Goal: Task Accomplishment & Management: Use online tool/utility

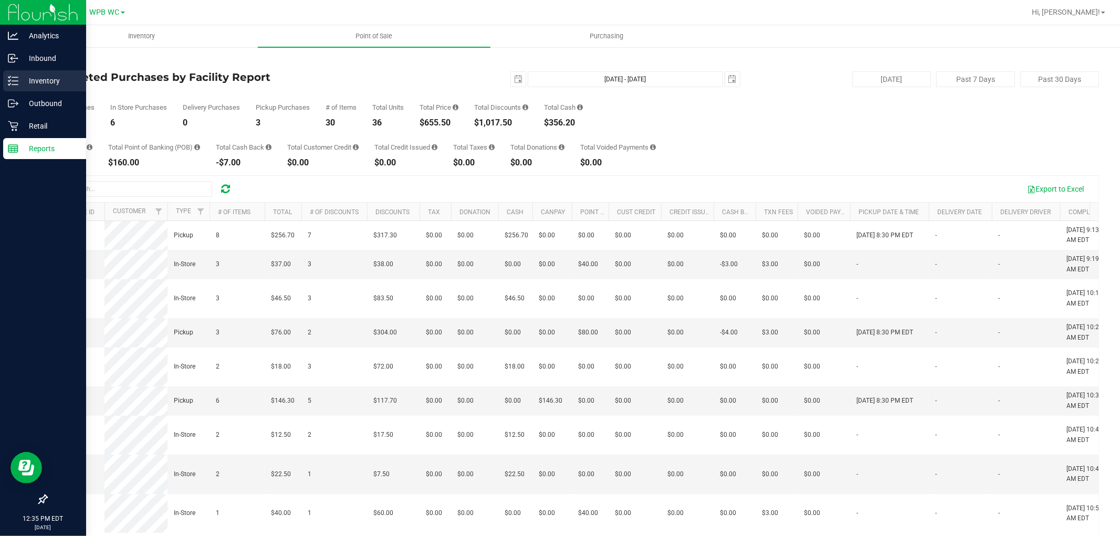
click at [54, 76] on p "Inventory" at bounding box center [49, 81] width 63 height 13
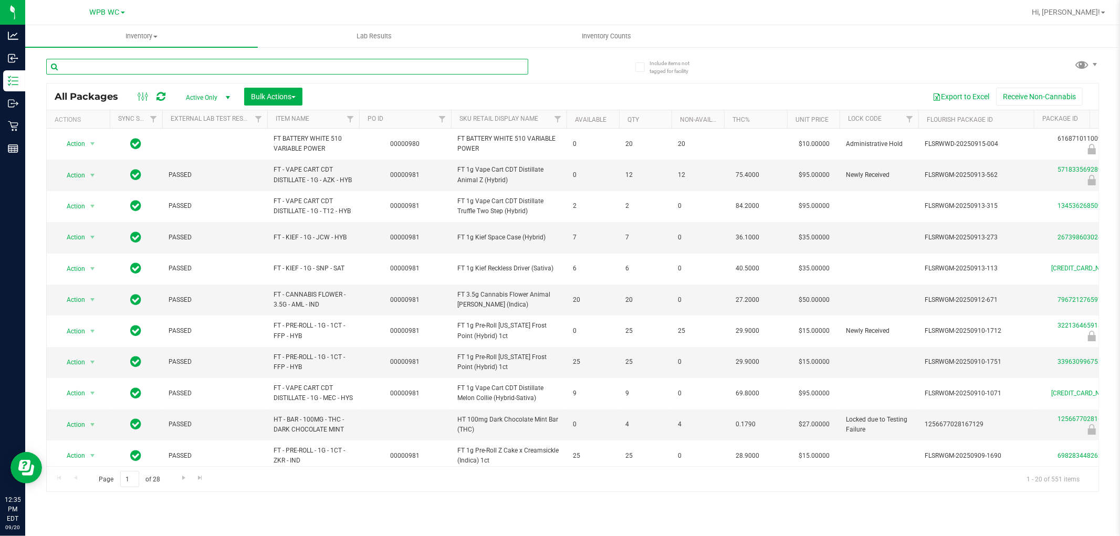
click at [151, 67] on input "text" at bounding box center [287, 67] width 482 height 16
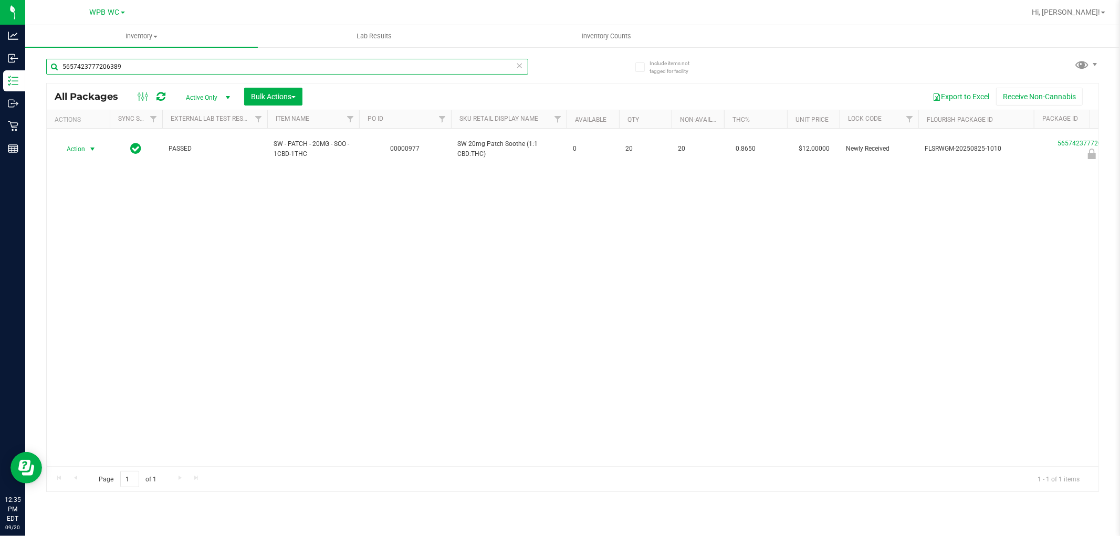
type input "5657423777206389"
click at [81, 143] on span "Action" at bounding box center [71, 149] width 28 height 15
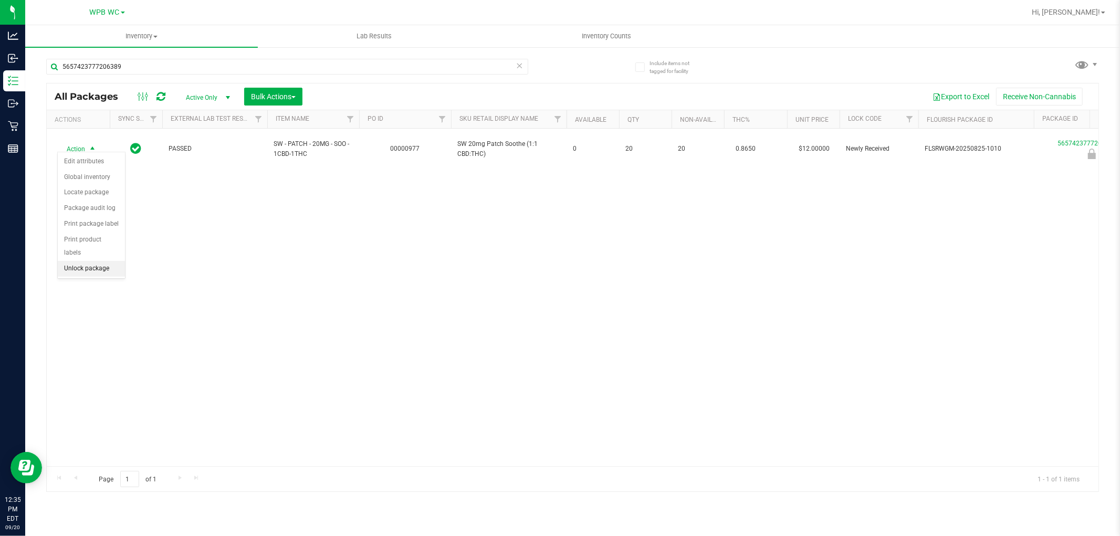
click at [104, 264] on li "Unlock package" at bounding box center [91, 269] width 67 height 16
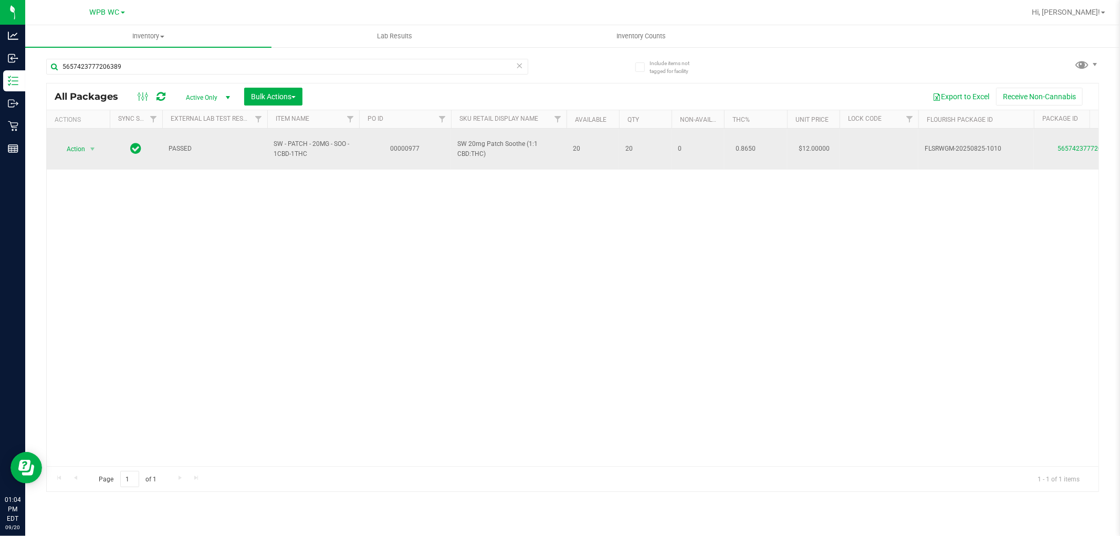
drag, startPoint x: 138, startPoint y: 248, endPoint x: 58, endPoint y: 133, distance: 139.8
click at [139, 248] on div "Action Action Adjust qty Create package Edit attributes Global inventory Locate…" at bounding box center [573, 298] width 1052 height 338
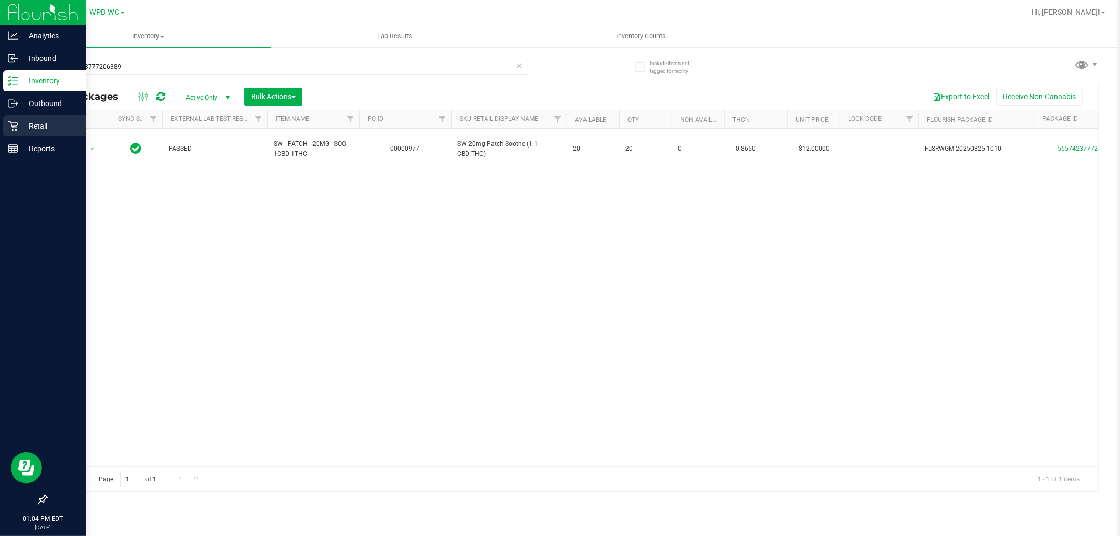
click at [24, 132] on p "Retail" at bounding box center [49, 126] width 63 height 13
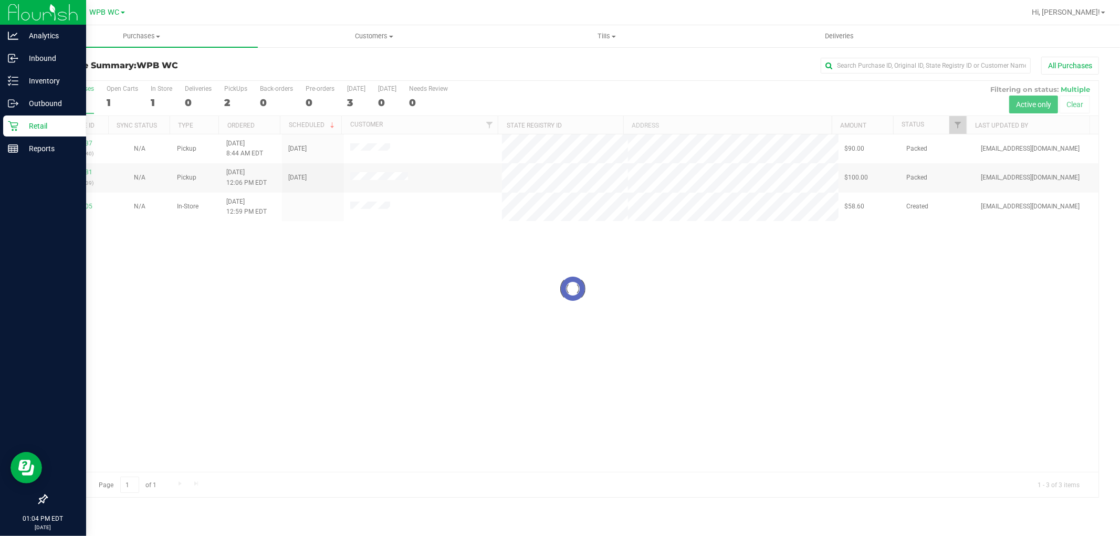
click at [444, 296] on div at bounding box center [573, 289] width 1052 height 416
click at [38, 145] on p "Reports" at bounding box center [49, 148] width 63 height 13
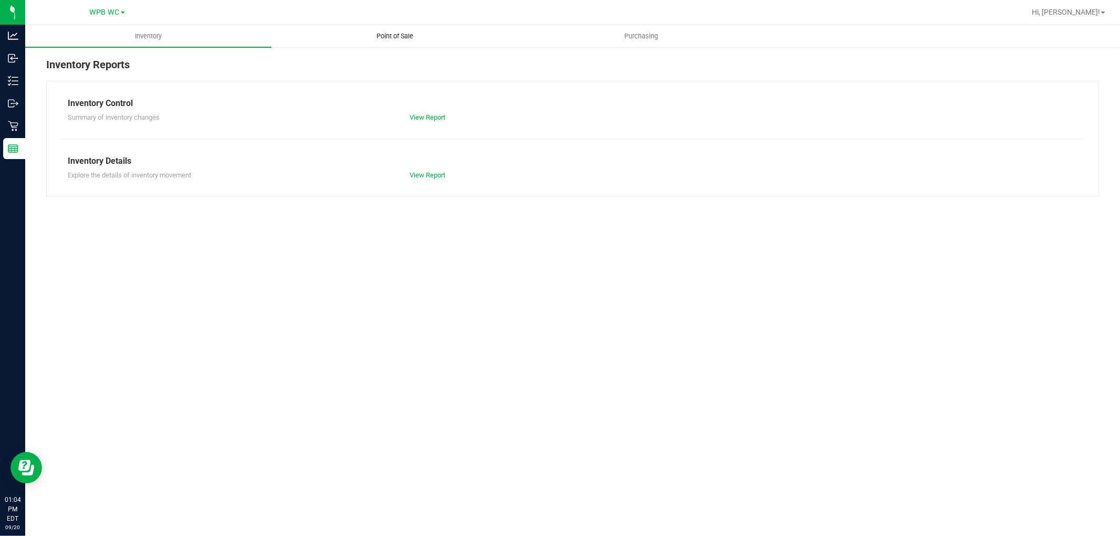
click at [394, 37] on span "Point of Sale" at bounding box center [394, 36] width 65 height 9
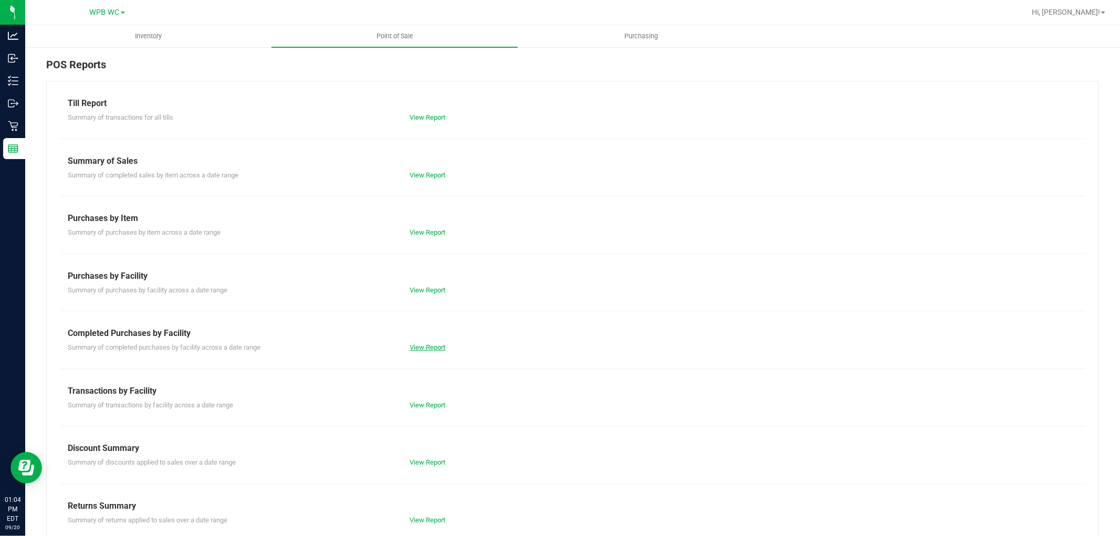
click at [416, 350] on link "View Report" at bounding box center [428, 347] width 36 height 8
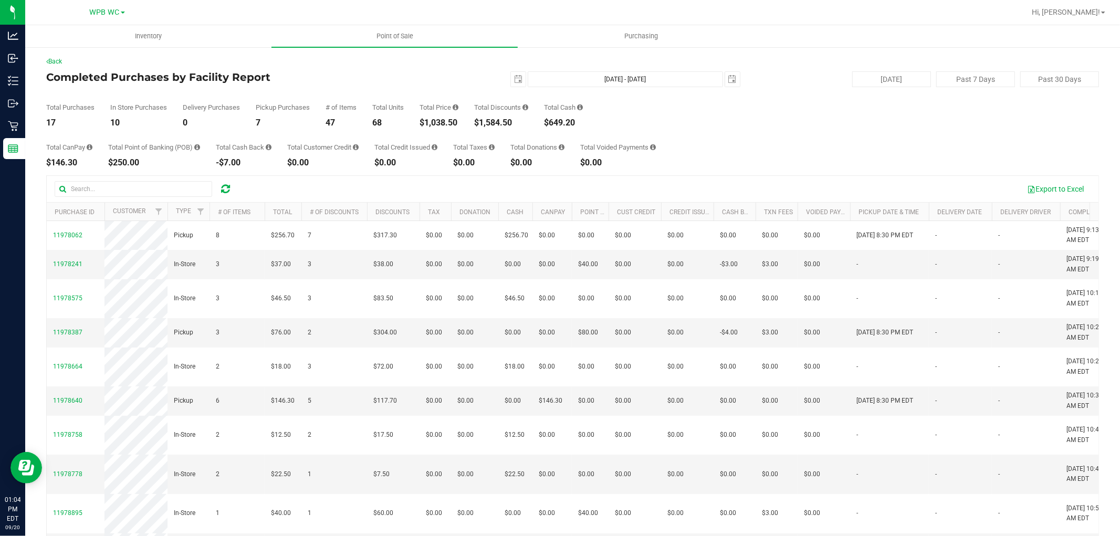
click at [702, 128] on div "Total CanPay $146.30 Total Point of Banking (POB) $250.00 Total Cash Back -$7.0…" at bounding box center [572, 147] width 1053 height 40
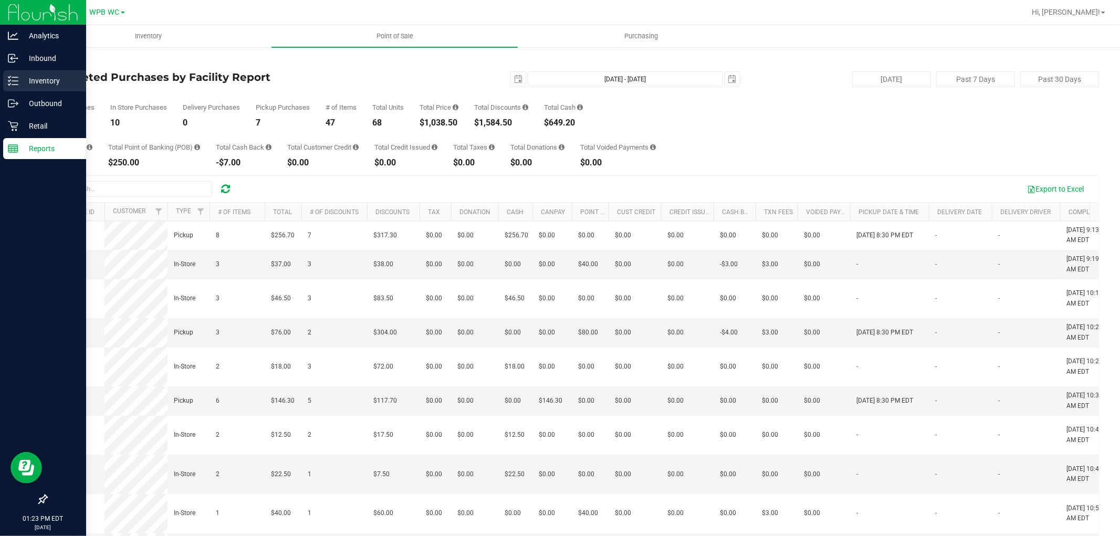
click at [18, 74] on div "Inventory" at bounding box center [44, 80] width 83 height 21
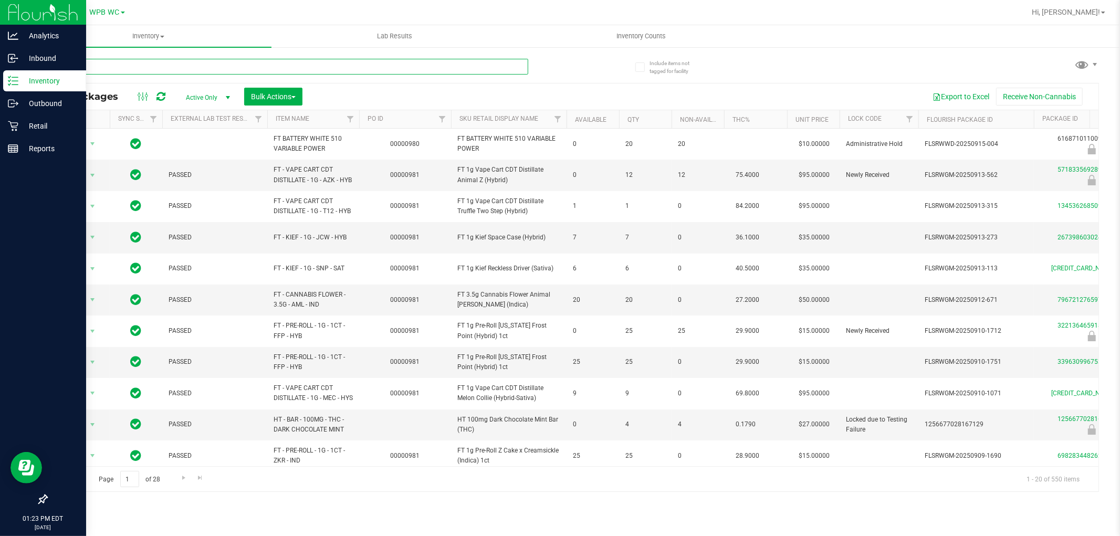
click at [121, 68] on input "text" at bounding box center [287, 67] width 482 height 16
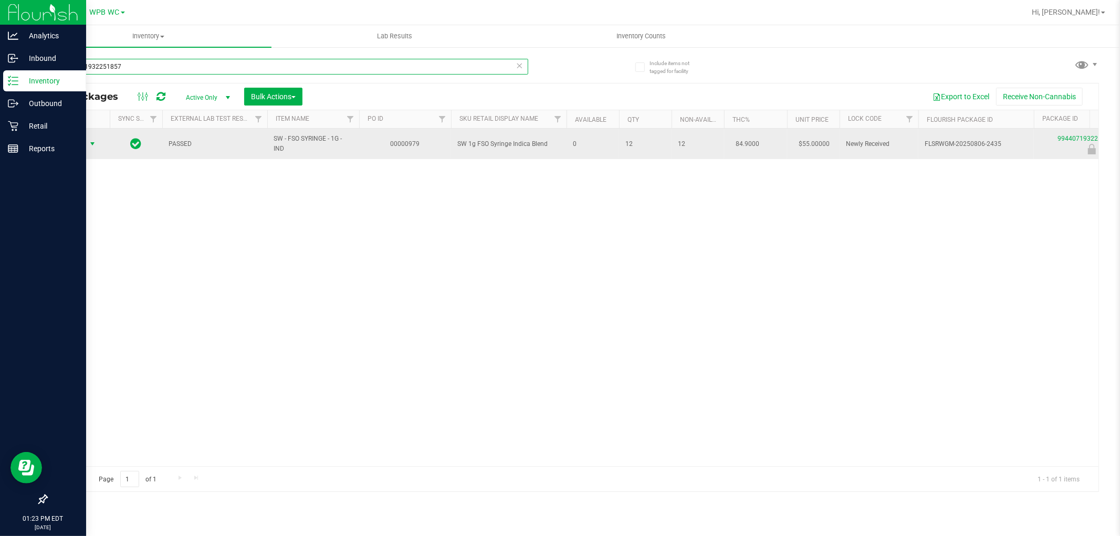
type input "9944071932251857"
click at [89, 147] on span "select" at bounding box center [92, 144] width 8 height 8
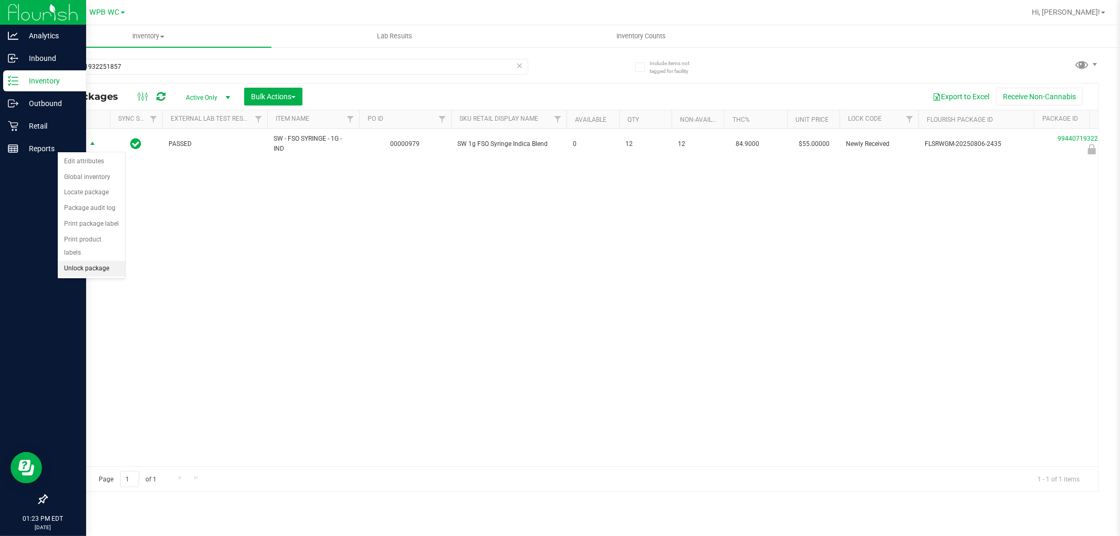
click at [77, 265] on li "Unlock package" at bounding box center [91, 269] width 67 height 16
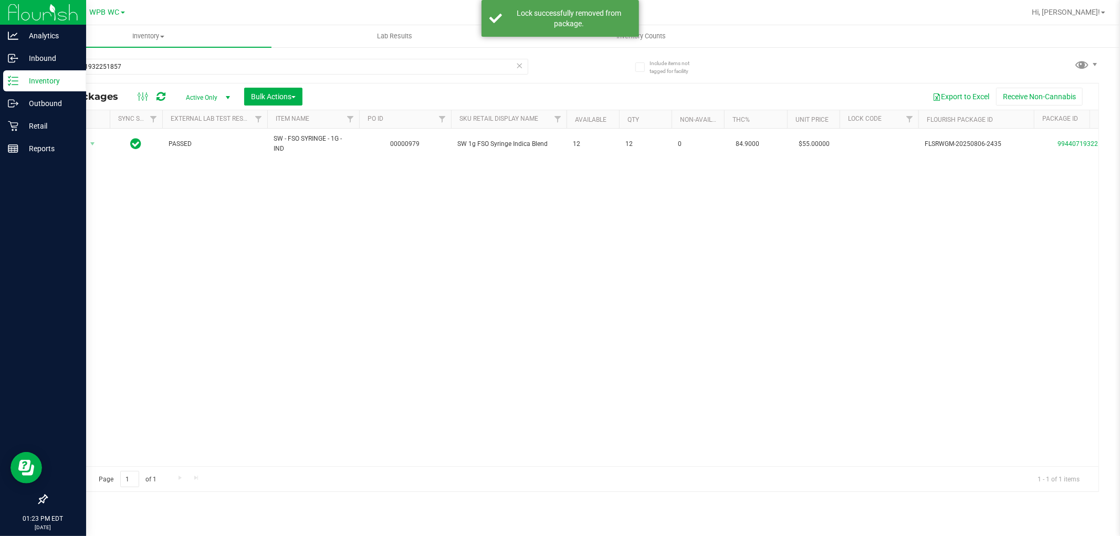
click at [163, 230] on div "Action Action Adjust qty Create package Edit attributes Global inventory Locate…" at bounding box center [573, 298] width 1052 height 338
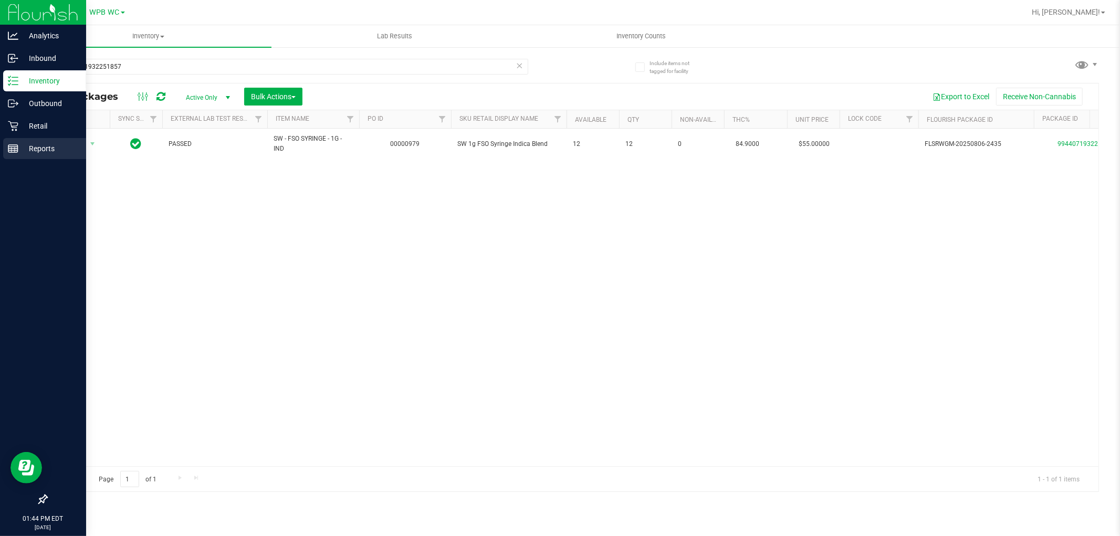
click at [24, 145] on p "Reports" at bounding box center [49, 148] width 63 height 13
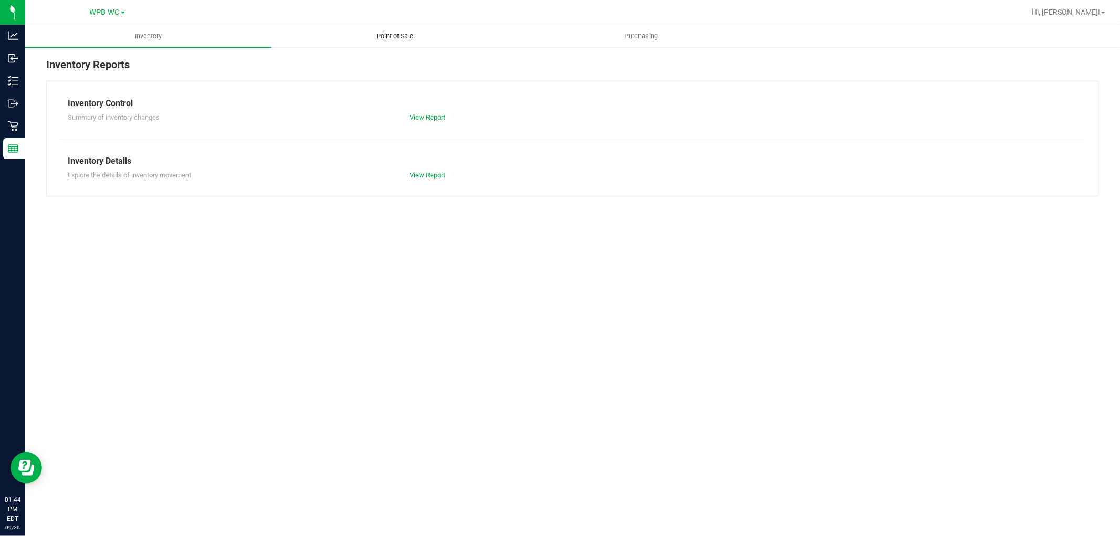
click at [416, 37] on span "Point of Sale" at bounding box center [394, 36] width 65 height 9
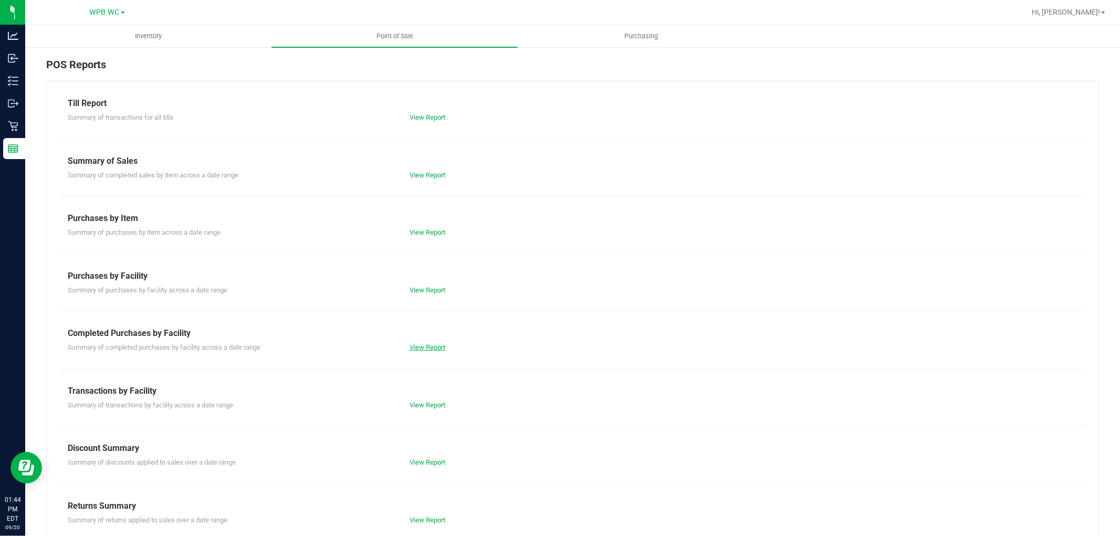
click at [421, 344] on link "View Report" at bounding box center [428, 347] width 36 height 8
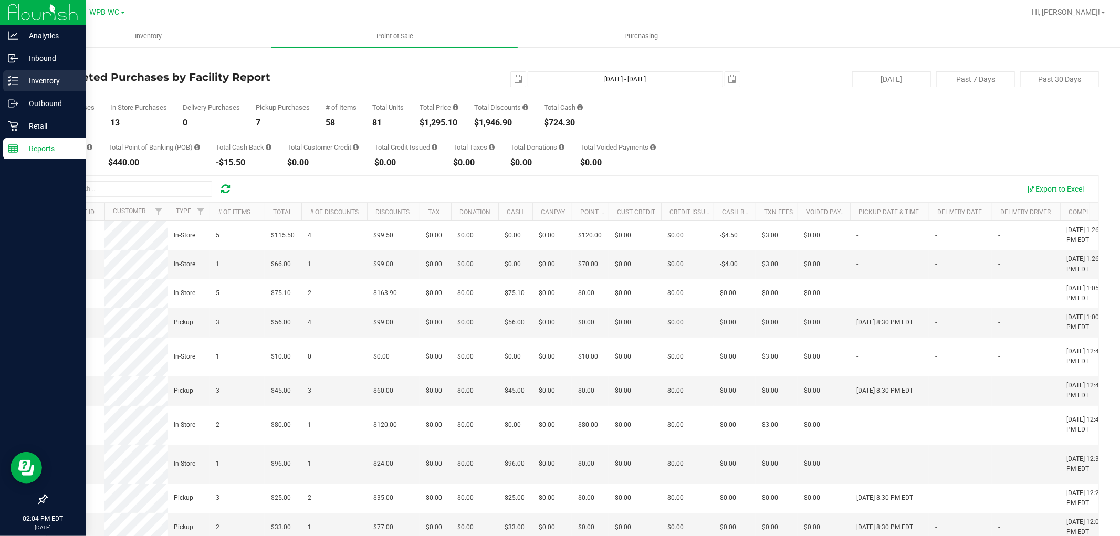
click at [19, 77] on p "Inventory" at bounding box center [49, 81] width 63 height 13
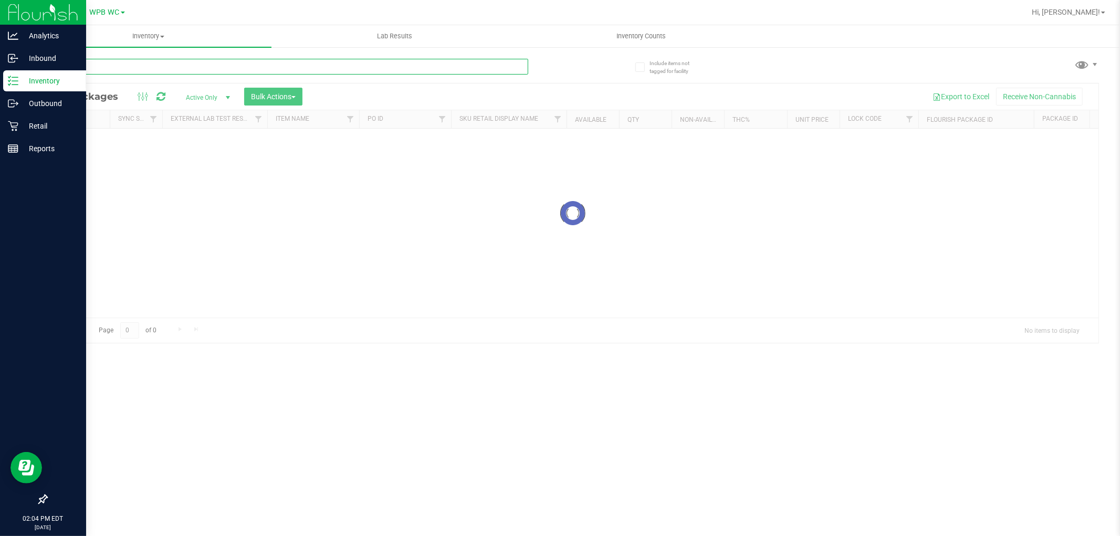
click at [95, 69] on input "text" at bounding box center [287, 67] width 482 height 16
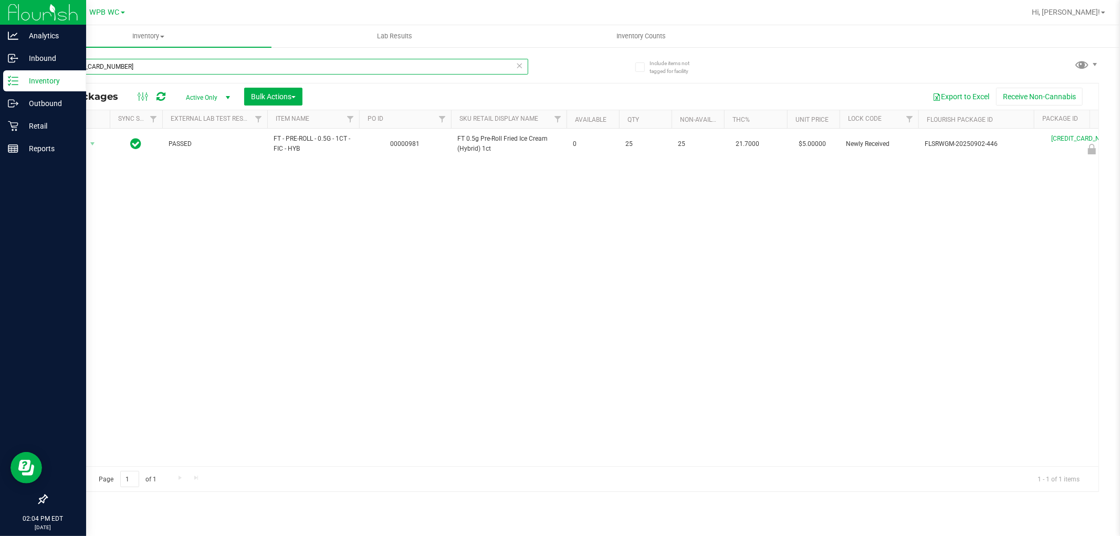
type input "[CREDIT_CARD_NUMBER]"
click at [69, 127] on th "Actions" at bounding box center [78, 119] width 63 height 18
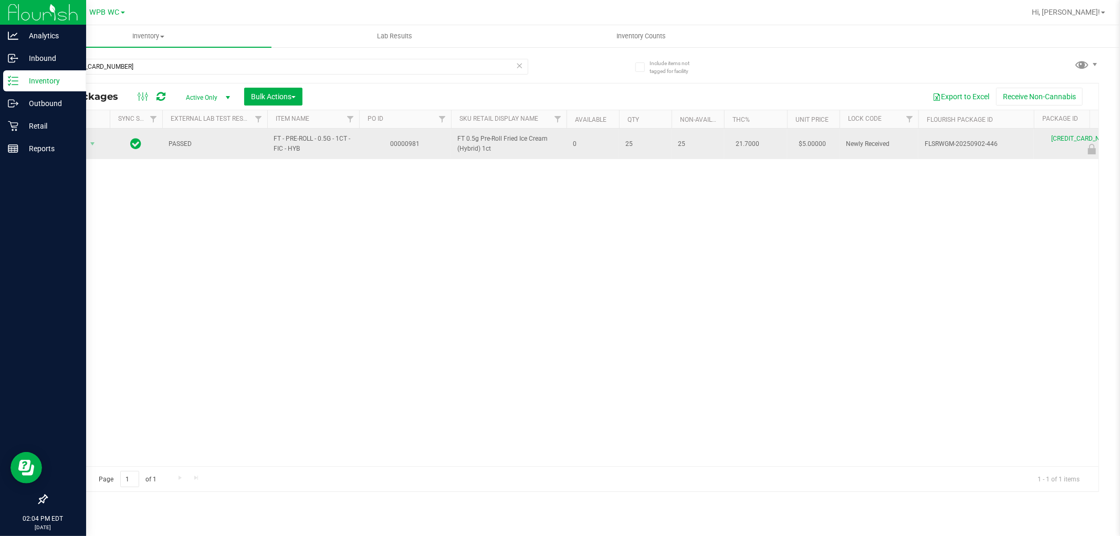
click at [74, 135] on td "Action Action Edit attributes Global inventory Locate package Package audit log…" at bounding box center [78, 144] width 63 height 30
click at [79, 145] on span "Action" at bounding box center [71, 144] width 28 height 15
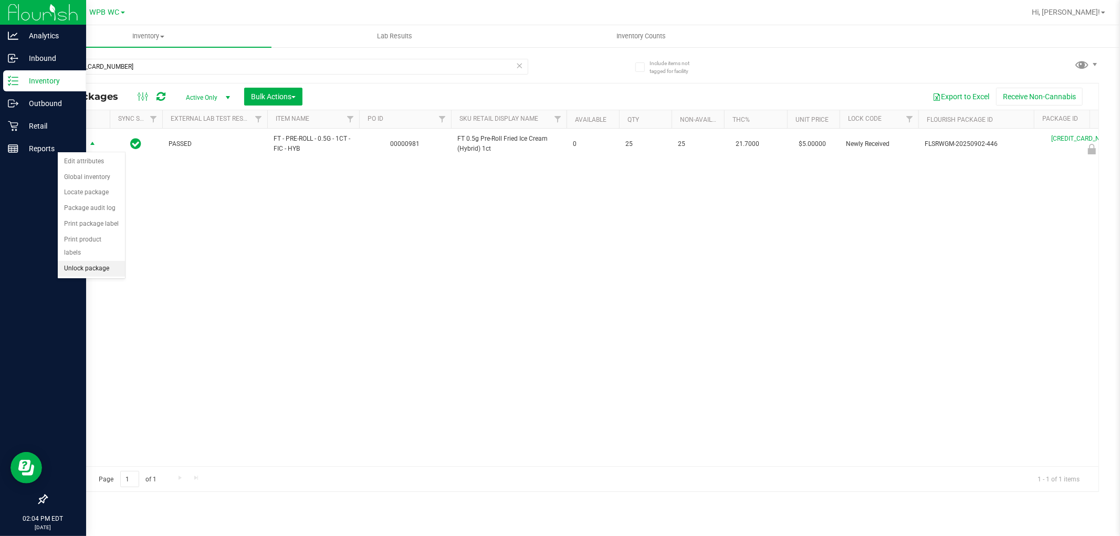
click at [102, 271] on li "Unlock package" at bounding box center [91, 269] width 67 height 16
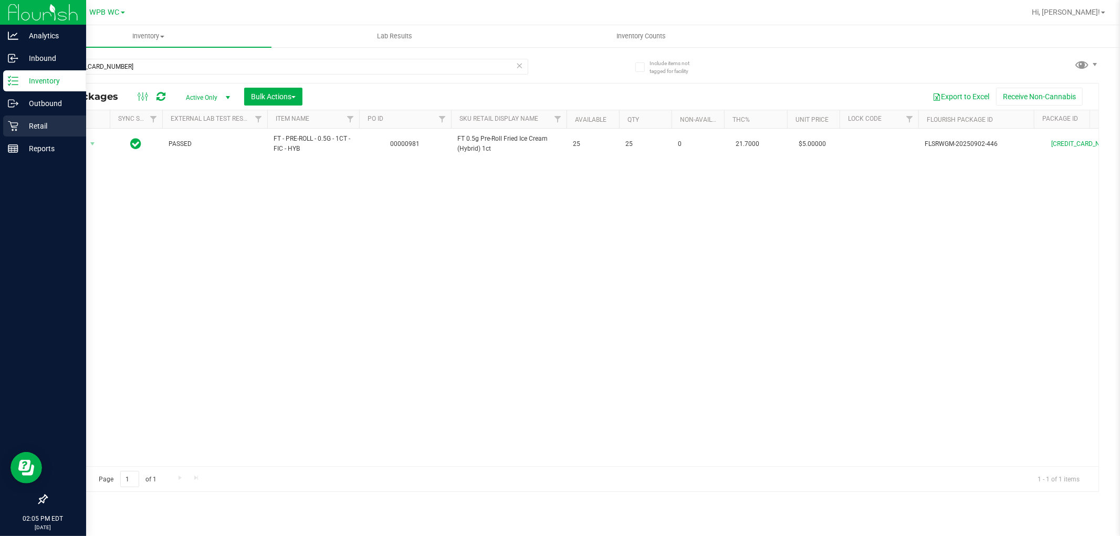
click at [38, 121] on p "Retail" at bounding box center [49, 126] width 63 height 13
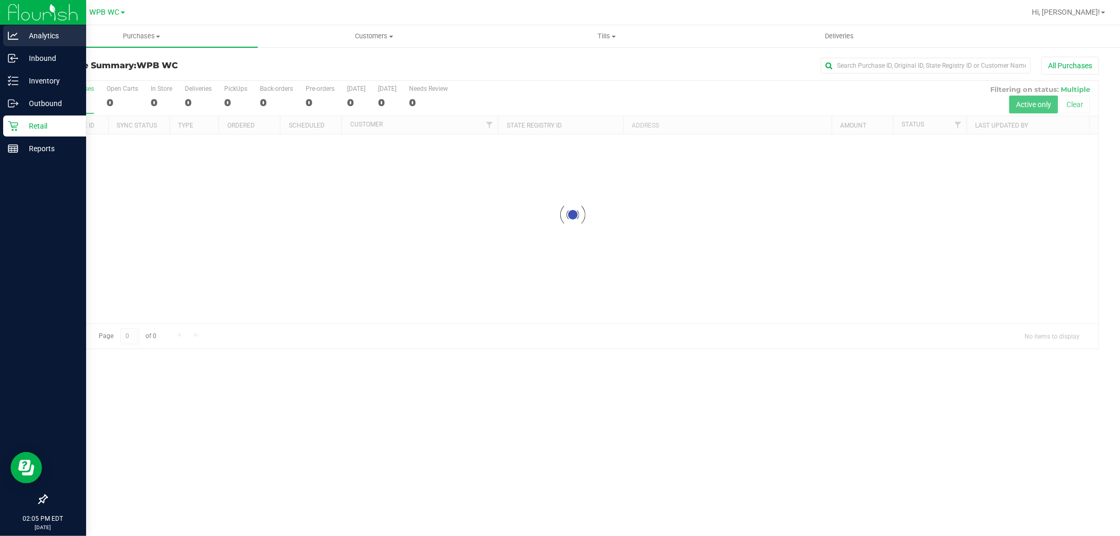
click at [35, 36] on p "Analytics" at bounding box center [49, 35] width 63 height 13
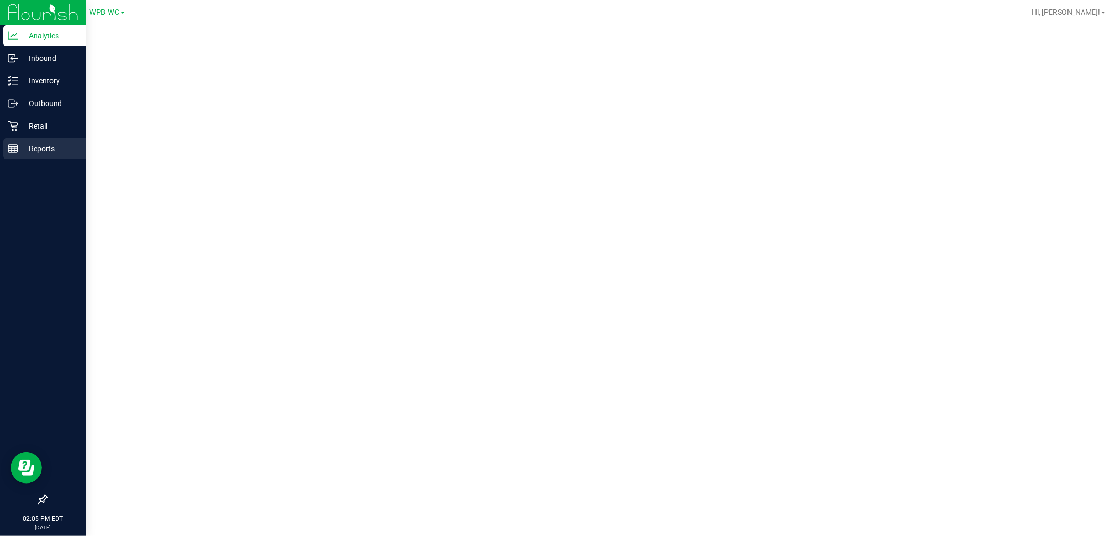
click at [33, 147] on p "Reports" at bounding box center [49, 148] width 63 height 13
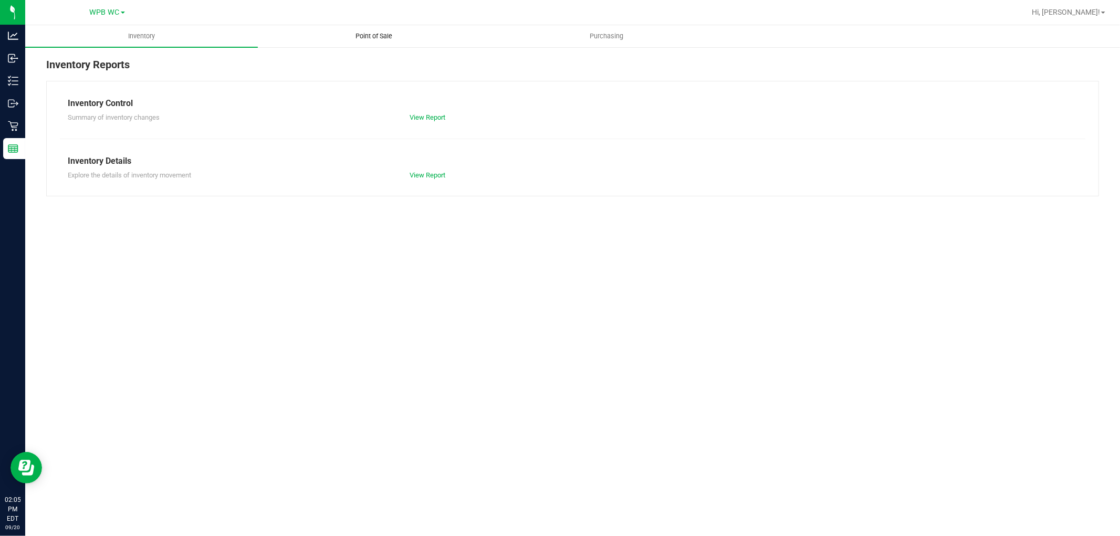
click at [356, 39] on span "Point of Sale" at bounding box center [374, 36] width 65 height 9
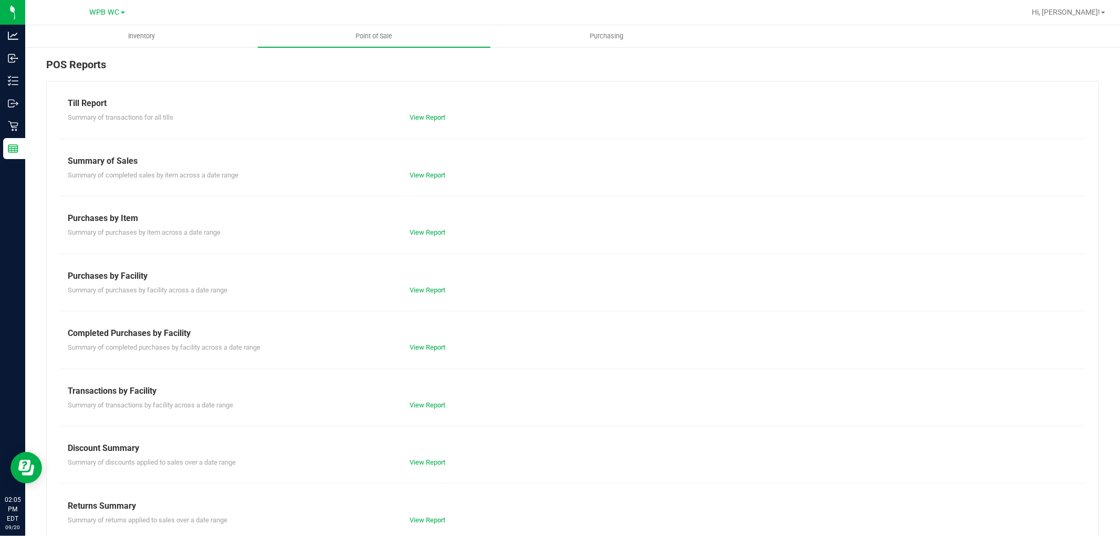
click at [419, 353] on div "Till Report Summary of transactions for all tills View Report Summary of Sales …" at bounding box center [572, 311] width 1053 height 460
click at [420, 342] on div "View Report" at bounding box center [487, 347] width 171 height 11
click at [422, 345] on link "View Report" at bounding box center [428, 347] width 36 height 8
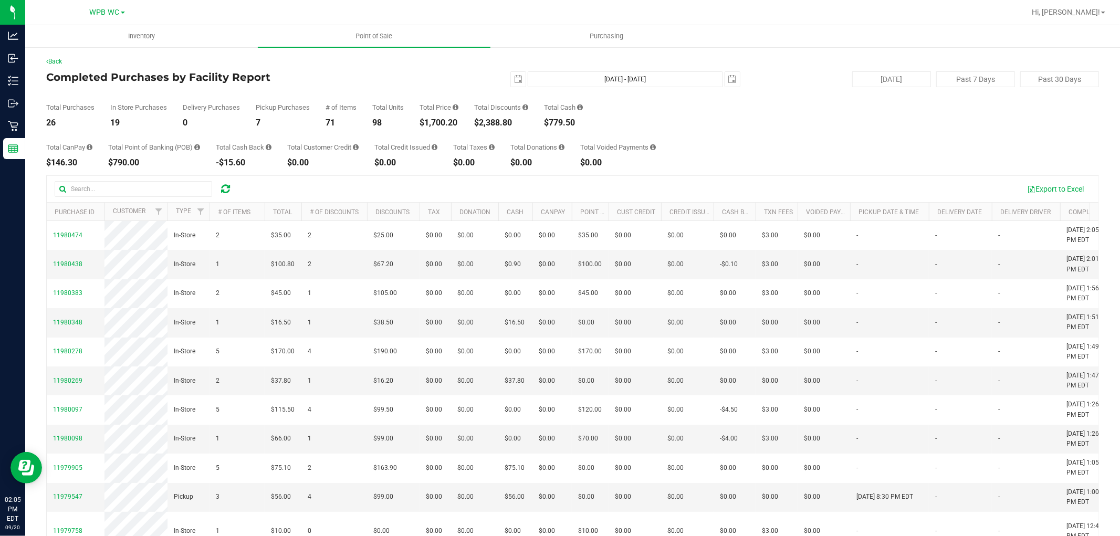
drag, startPoint x: 423, startPoint y: 120, endPoint x: 473, endPoint y: 123, distance: 50.0
click at [473, 123] on div "Total Purchases 26 In Store Purchases 19 Delivery Purchases 0 Pickup Purchases …" at bounding box center [572, 107] width 1053 height 40
click at [77, 122] on div "26" at bounding box center [70, 123] width 48 height 8
click at [514, 82] on span "select" at bounding box center [518, 79] width 8 height 8
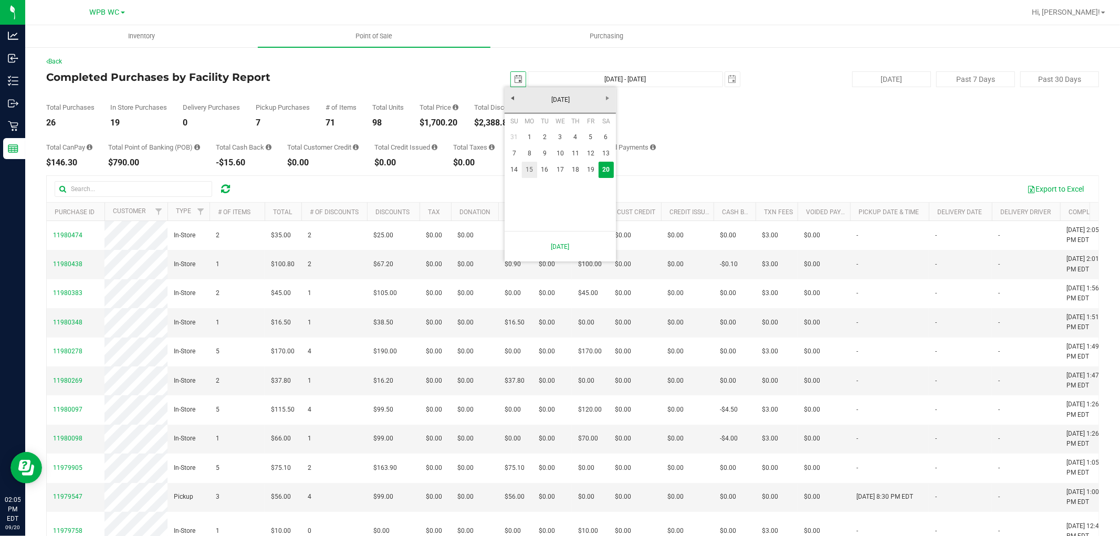
click at [524, 168] on link "15" at bounding box center [529, 170] width 15 height 16
type input "[DATE]"
type input "[DATE] - [DATE]"
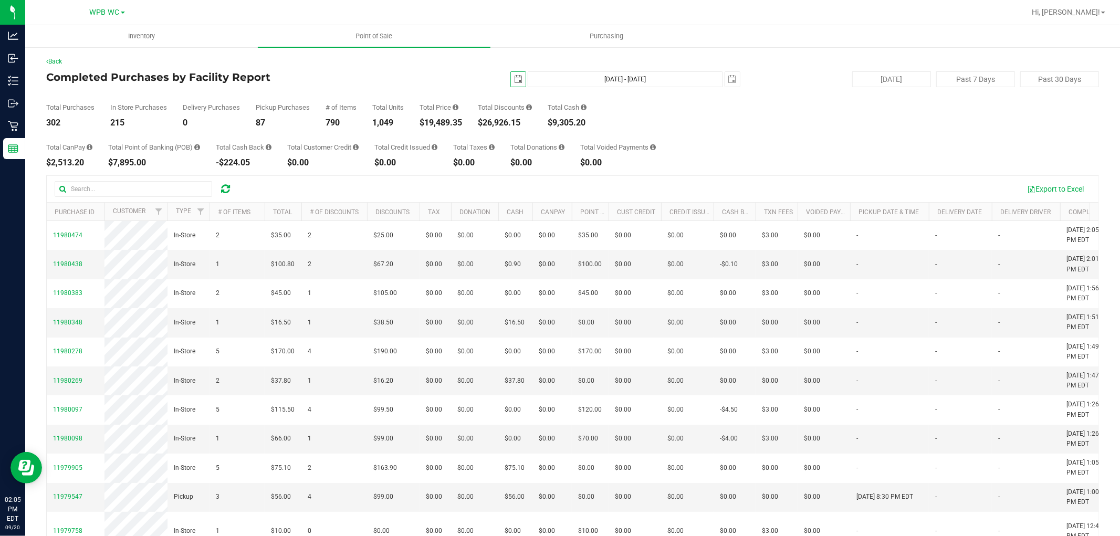
click at [514, 79] on span "select" at bounding box center [518, 79] width 8 height 8
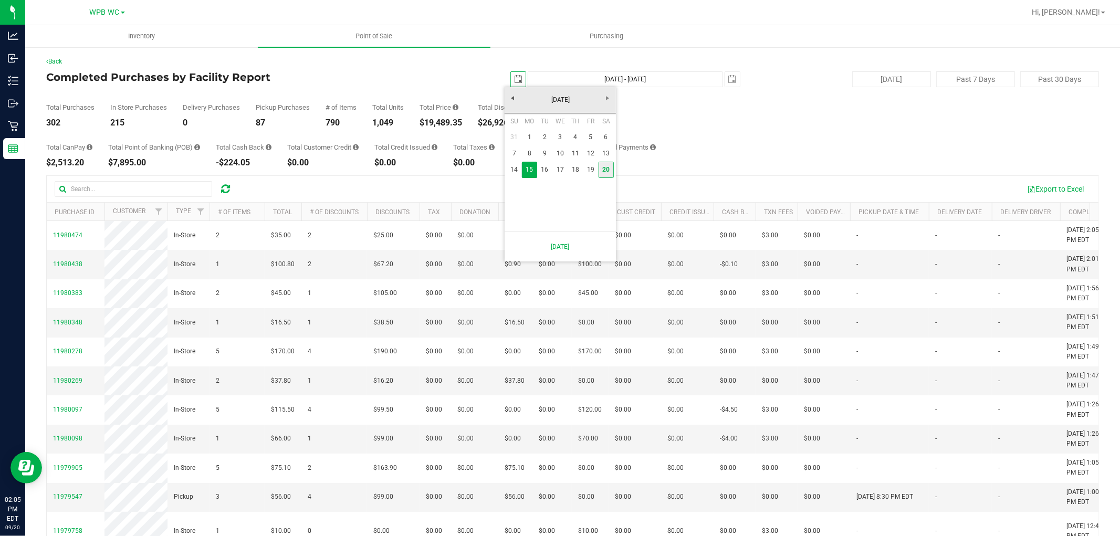
click at [603, 168] on link "20" at bounding box center [606, 170] width 15 height 16
type input "[DATE]"
type input "[DATE] - [DATE]"
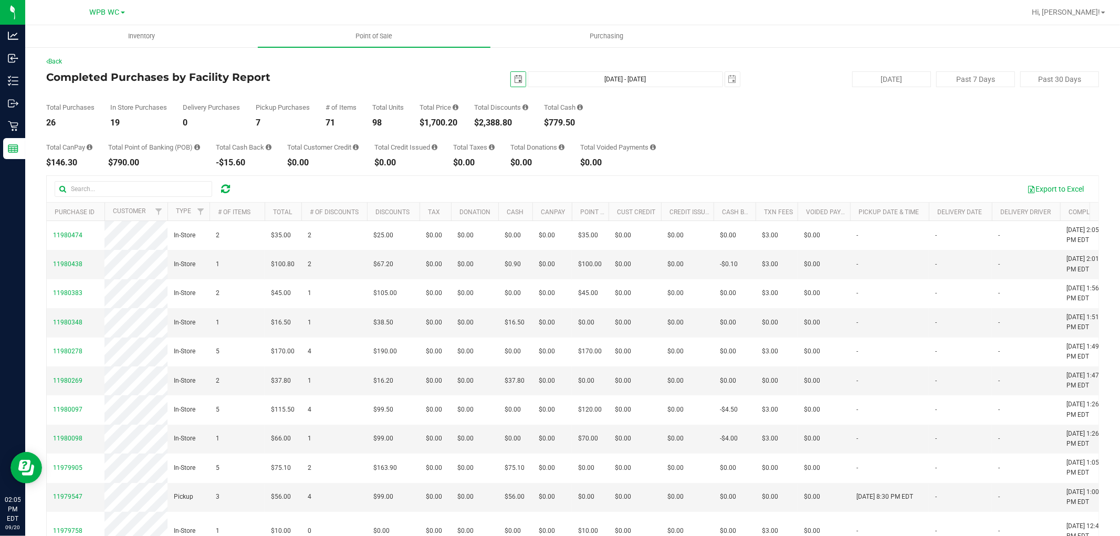
click at [511, 82] on span "select" at bounding box center [518, 79] width 15 height 15
click at [607, 166] on link "20" at bounding box center [606, 170] width 15 height 16
click at [514, 76] on span "select" at bounding box center [518, 79] width 8 height 8
click at [526, 137] on link "1" at bounding box center [529, 137] width 15 height 16
type input "[DATE]"
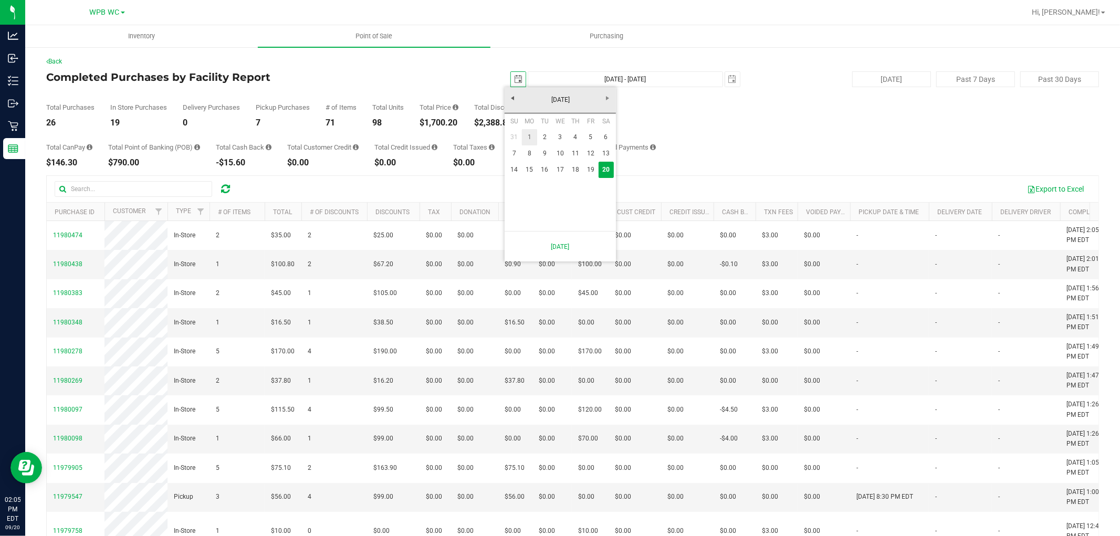
type input "[DATE] - [DATE]"
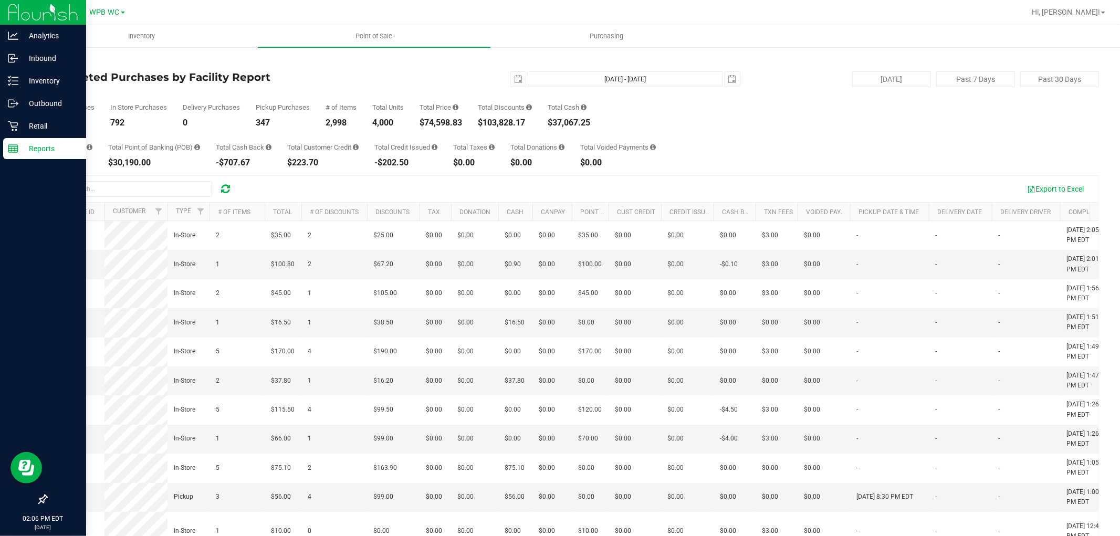
click at [18, 145] on p "Reports" at bounding box center [49, 148] width 63 height 13
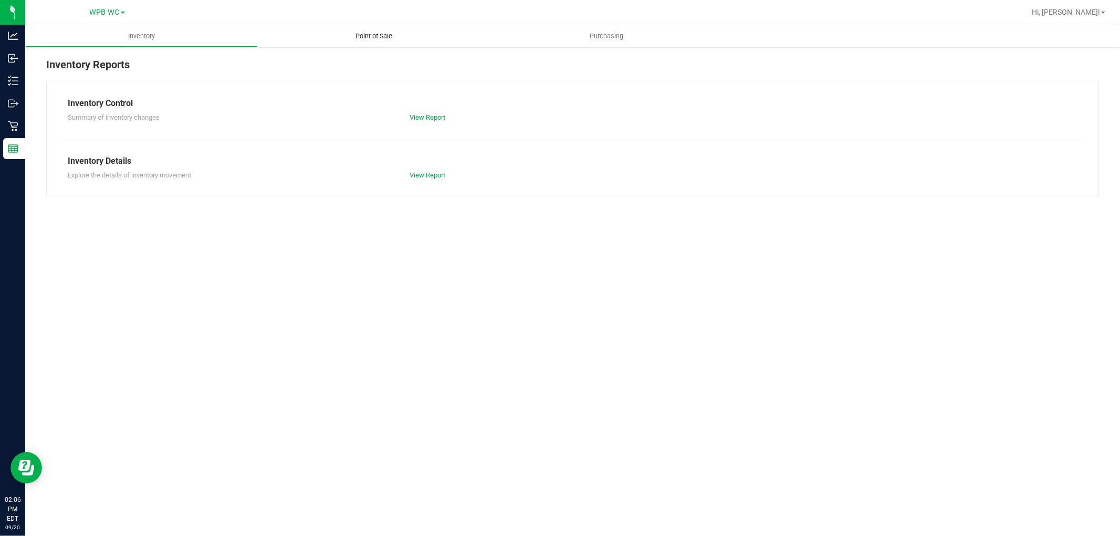
click at [360, 39] on span "Point of Sale" at bounding box center [374, 36] width 65 height 9
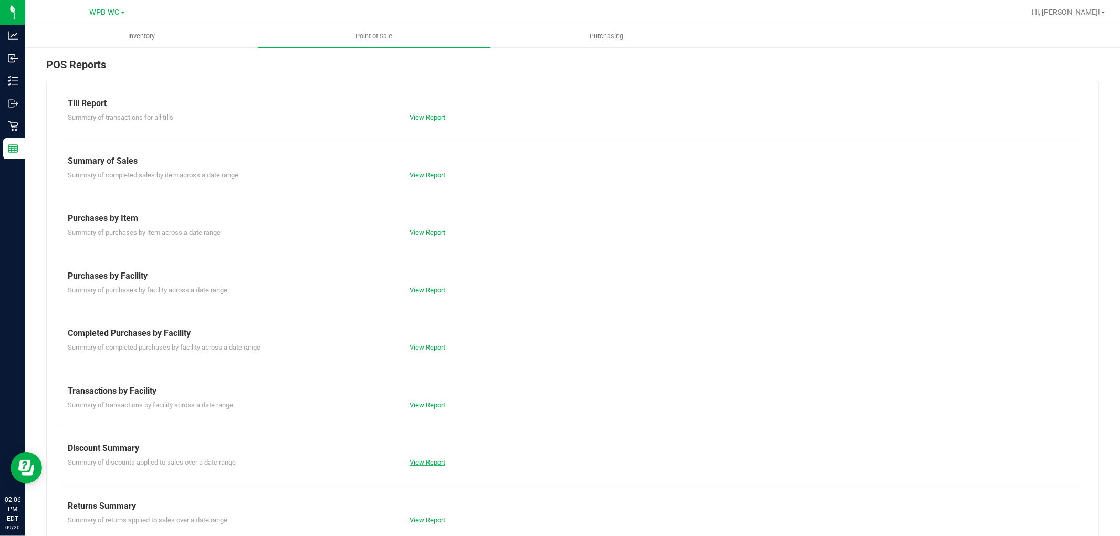
click at [418, 460] on link "View Report" at bounding box center [428, 462] width 36 height 8
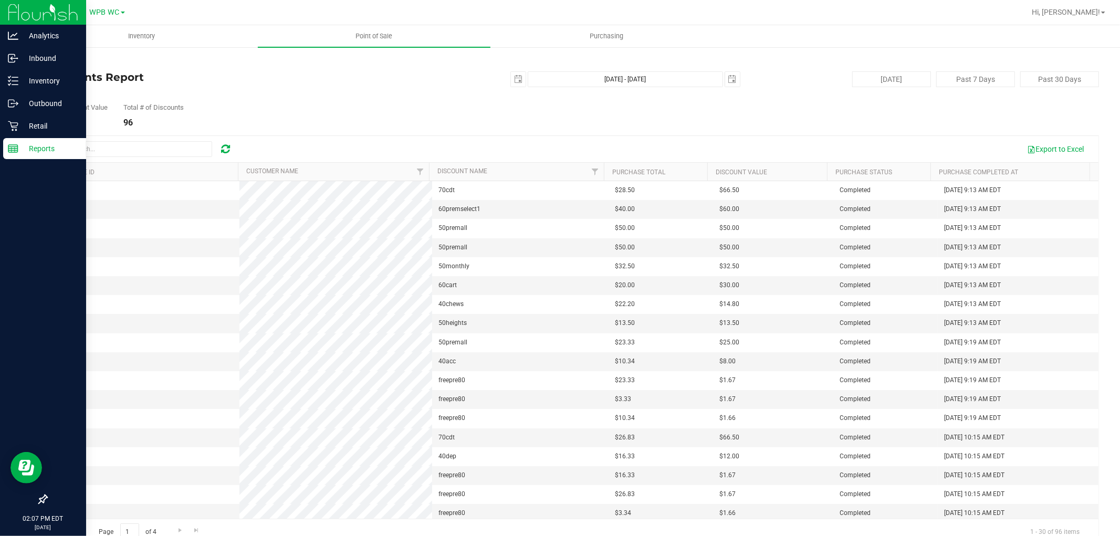
click at [12, 149] on line at bounding box center [12, 149] width 0 height 5
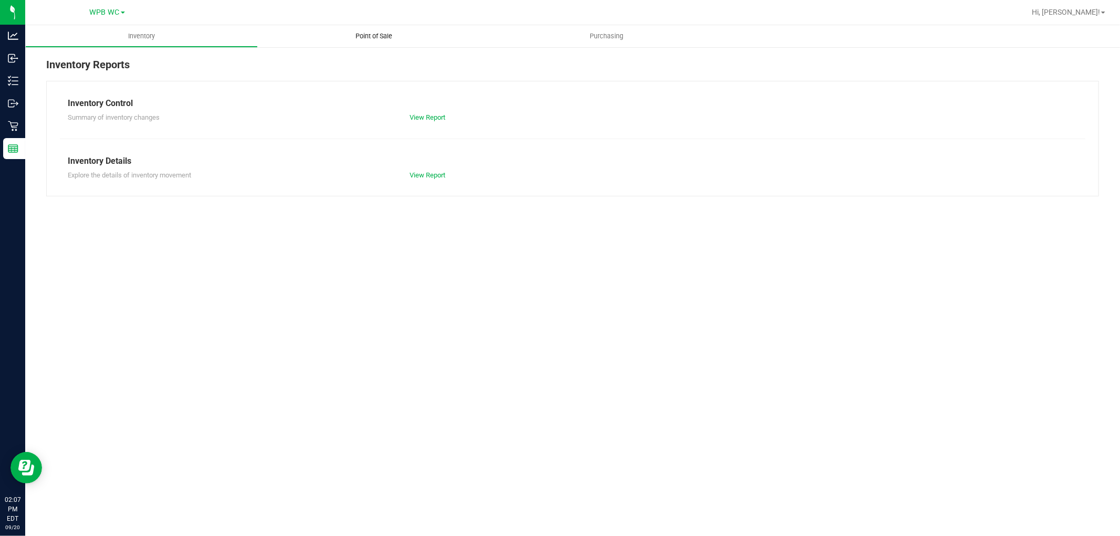
click at [382, 38] on span "Point of Sale" at bounding box center [374, 36] width 65 height 9
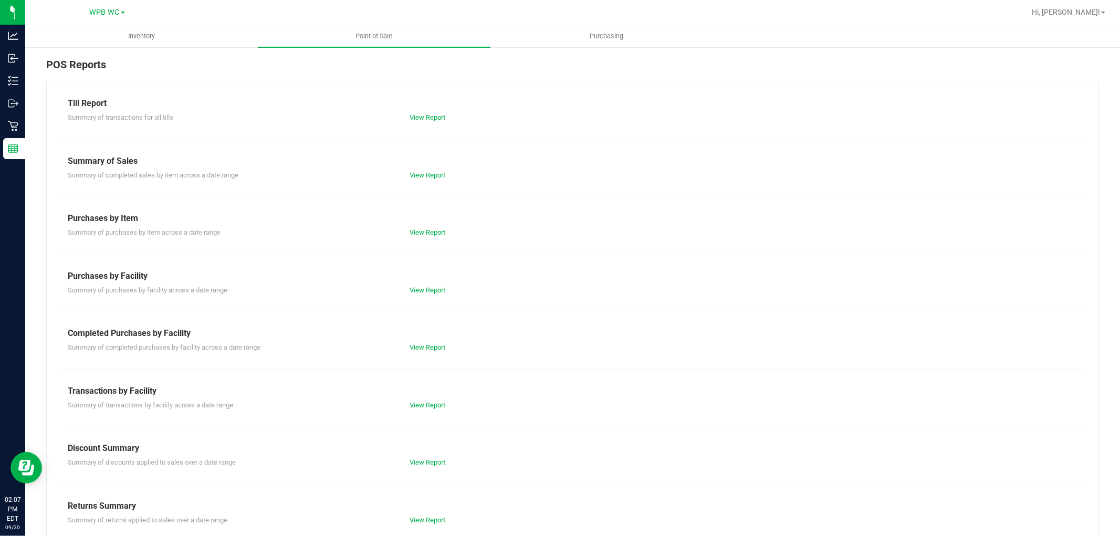
click at [171, 342] on div "Summary of completed purchases by facility across a date range" at bounding box center [231, 347] width 342 height 11
click at [424, 343] on link "View Report" at bounding box center [428, 347] width 36 height 8
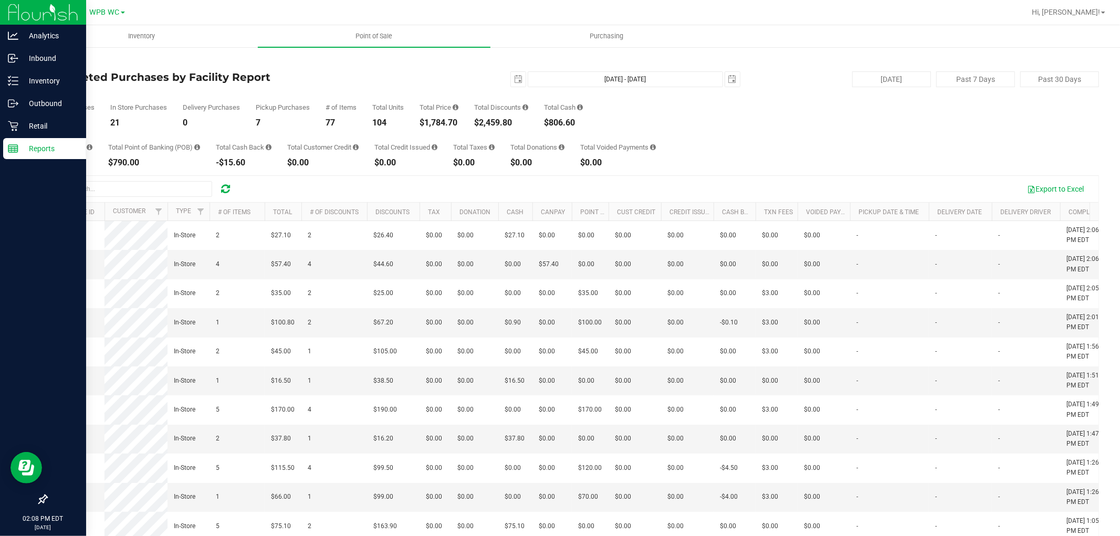
click at [18, 151] on p "Reports" at bounding box center [49, 148] width 63 height 13
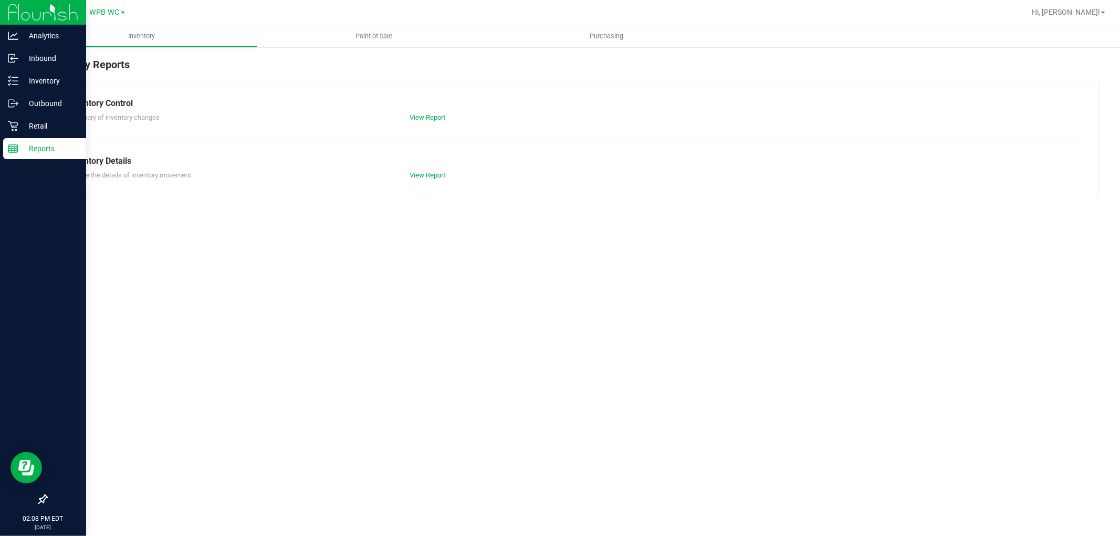
click at [36, 145] on p "Reports" at bounding box center [49, 148] width 63 height 13
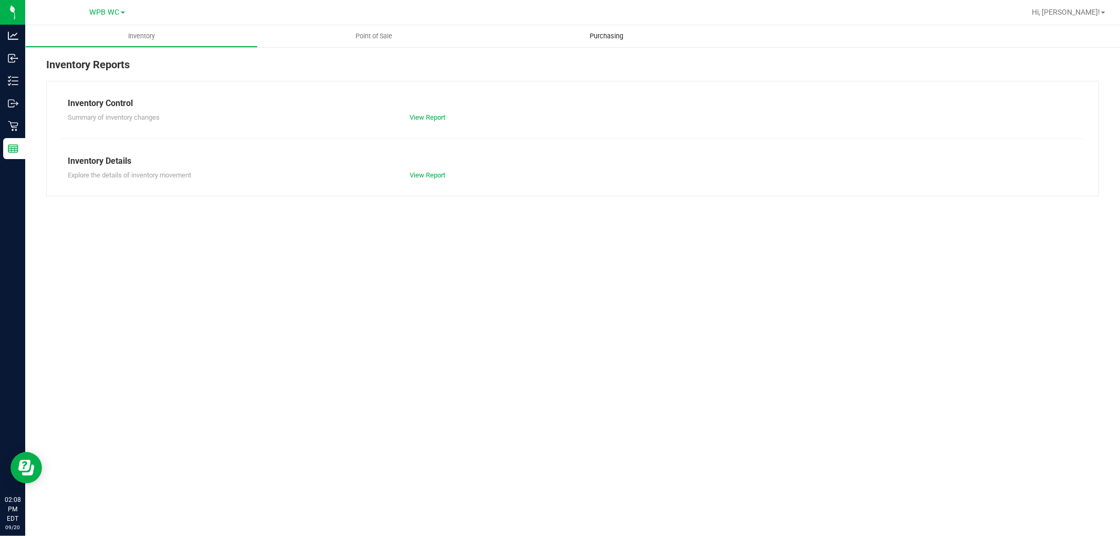
click at [611, 37] on span "Purchasing" at bounding box center [607, 36] width 62 height 9
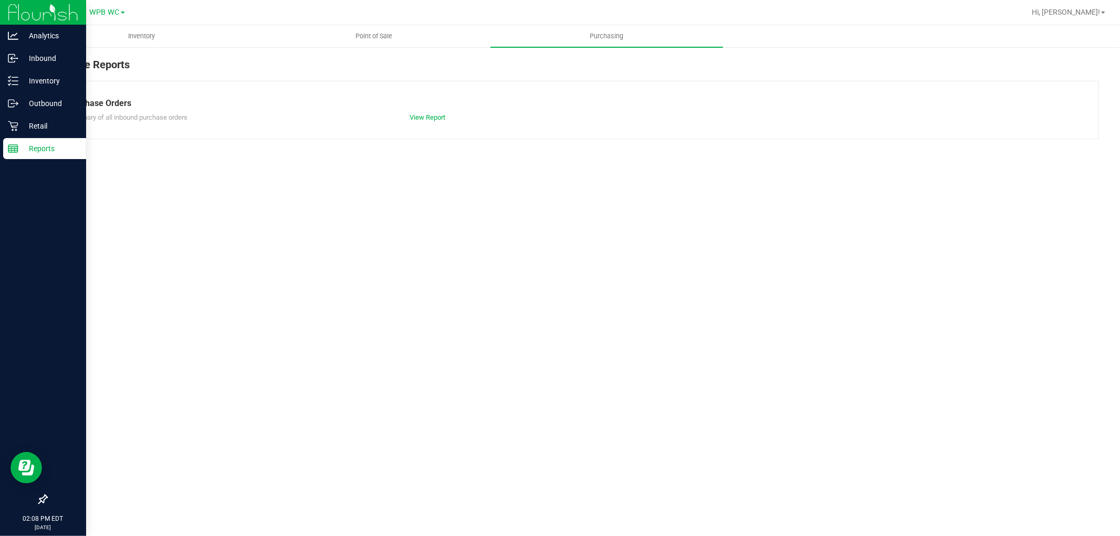
click at [15, 144] on icon at bounding box center [13, 148] width 11 height 11
click at [35, 124] on p "Retail" at bounding box center [49, 126] width 63 height 13
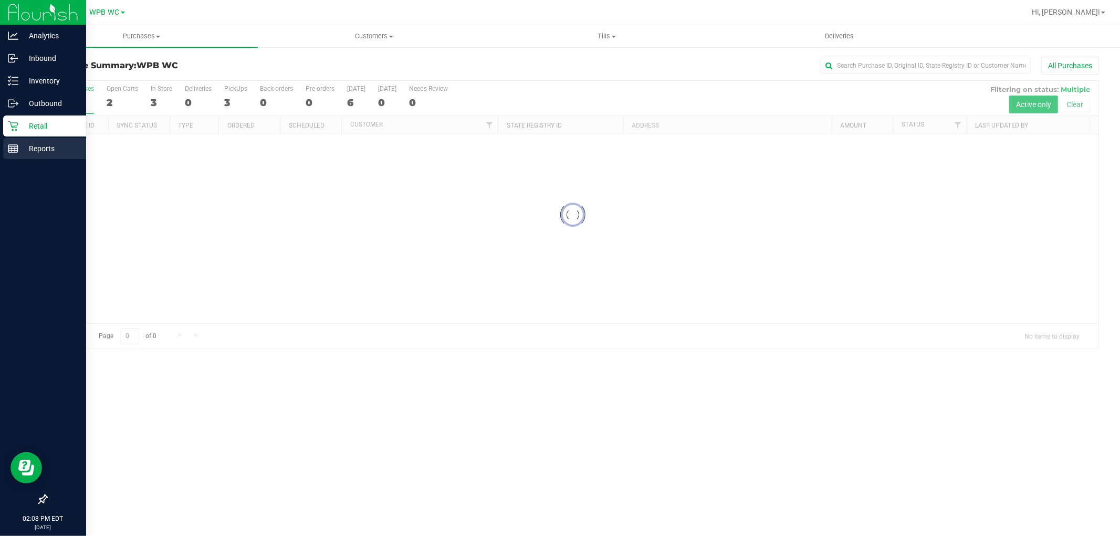
click at [39, 145] on p "Reports" at bounding box center [49, 148] width 63 height 13
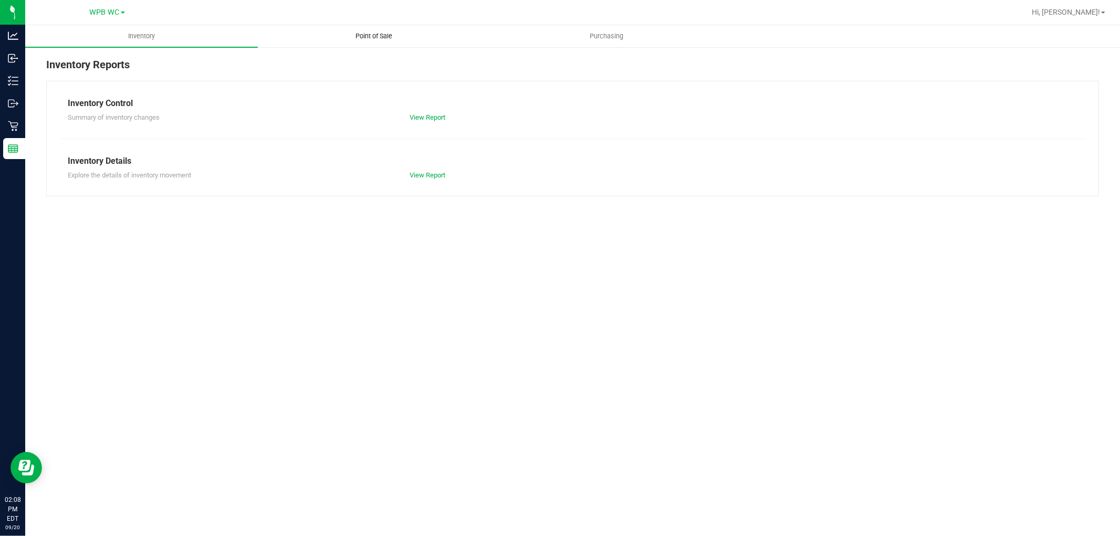
click at [381, 35] on span "Point of Sale" at bounding box center [374, 36] width 65 height 9
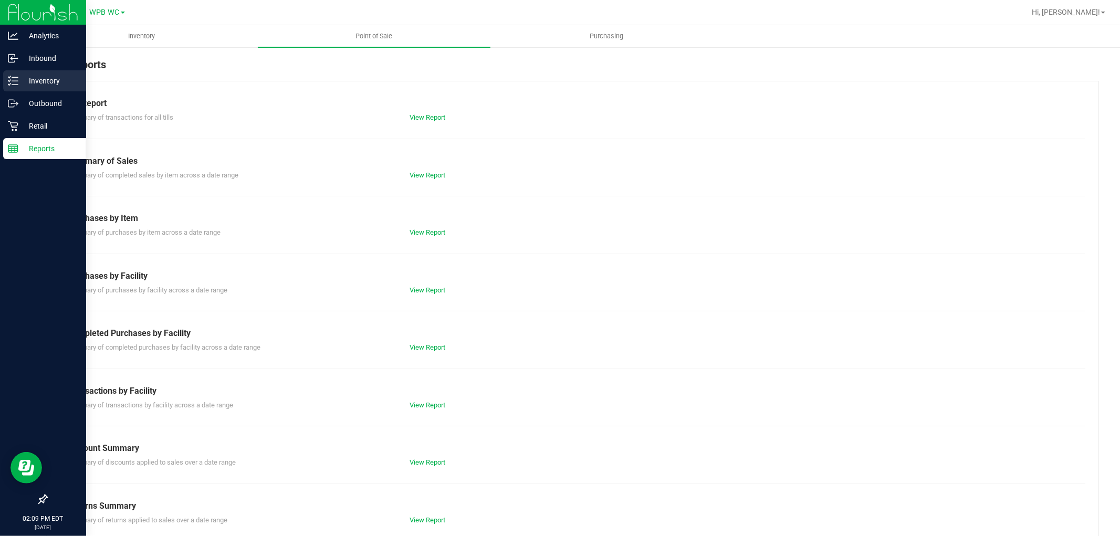
click at [8, 77] on icon at bounding box center [9, 77] width 2 height 2
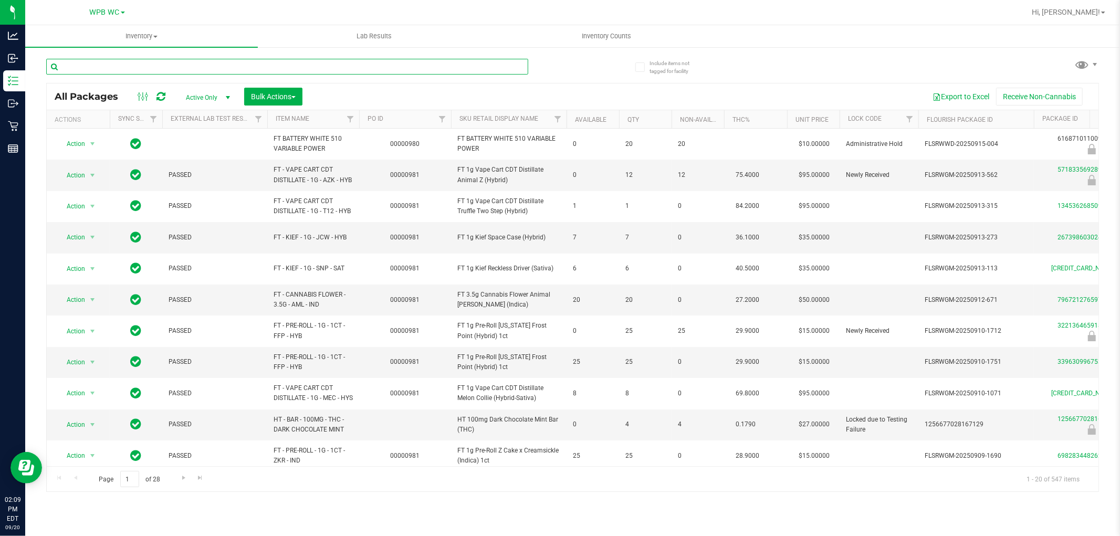
click at [169, 64] on input "text" at bounding box center [287, 67] width 482 height 16
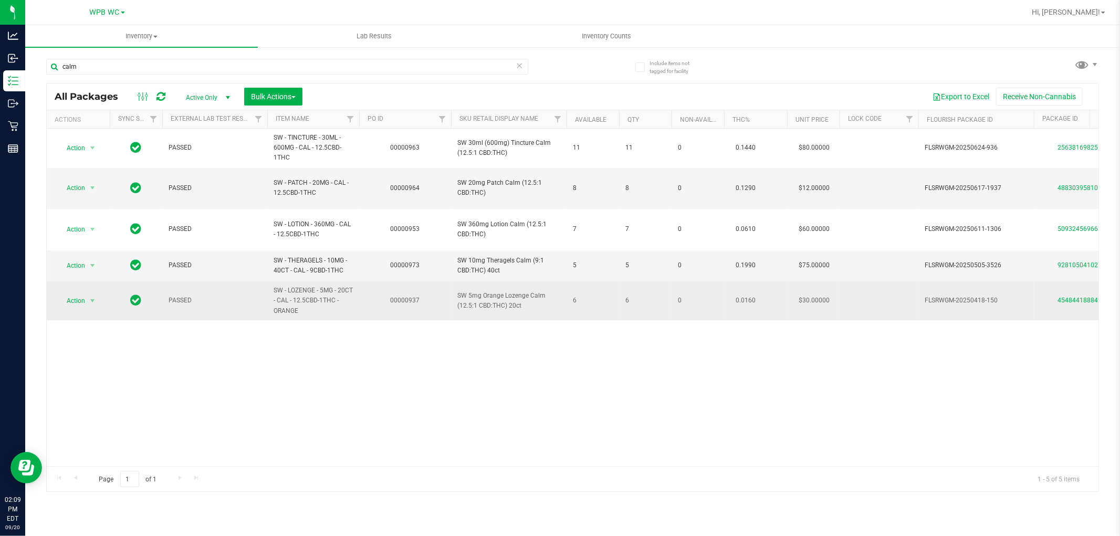
click at [286, 286] on span "SW - LOZENGE - 5MG - 20CT - CAL - 12.5CBD-1THC - ORANGE" at bounding box center [313, 301] width 79 height 30
copy td "SW - LOZENGE - 5MG - 20CT - CAL - 12.5CBD-1THC - ORANGE"
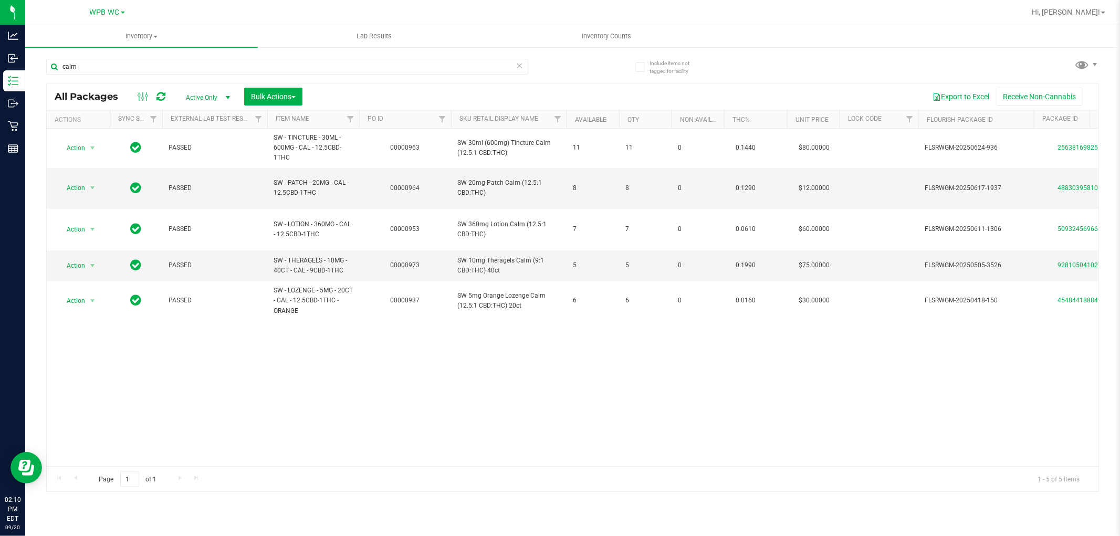
click at [170, 57] on div "calm" at bounding box center [309, 66] width 527 height 34
click at [160, 62] on input "calm" at bounding box center [287, 67] width 482 height 16
paste input "SW - LOZENGE - 5MG - 20CT - CAL - 12.5CBD-1THC - ORANGE"
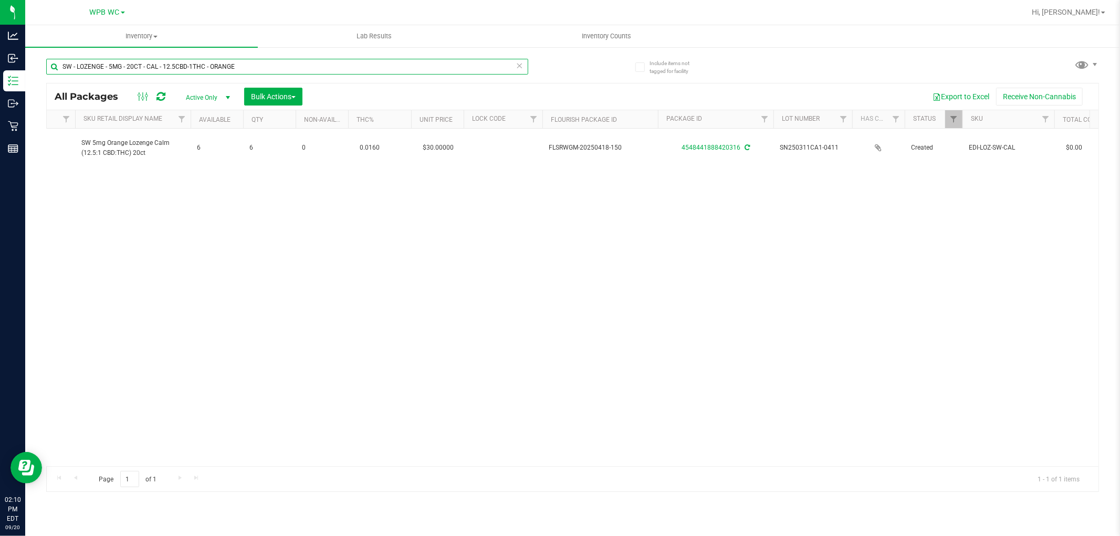
scroll to position [0, 390]
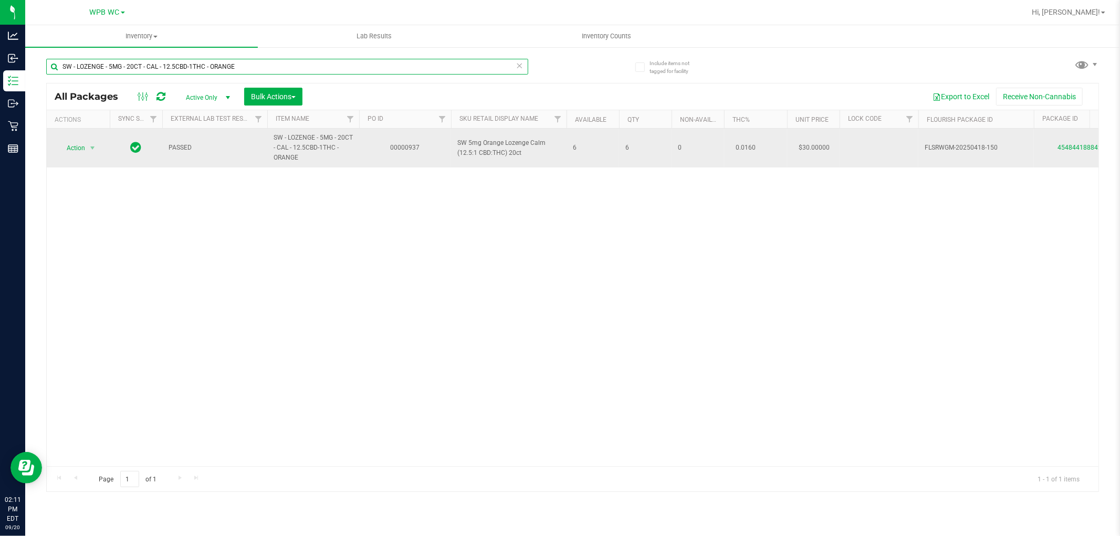
type input "SW - LOZENGE - 5MG - 20CT - CAL - 12.5CBD-1THC - ORANGE"
click at [79, 142] on span "Action" at bounding box center [71, 148] width 28 height 15
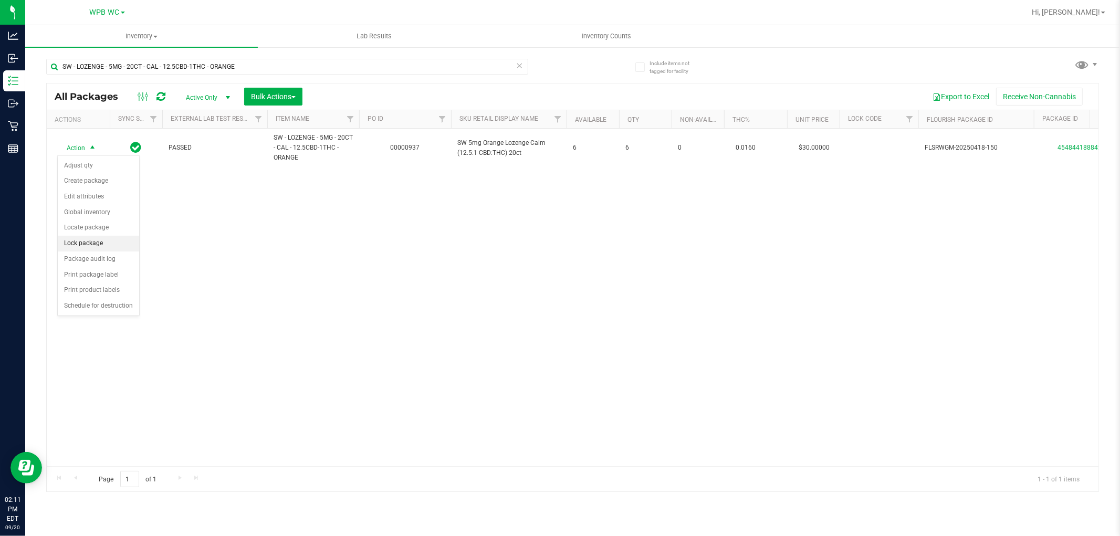
click at [86, 248] on li "Lock package" at bounding box center [98, 244] width 81 height 16
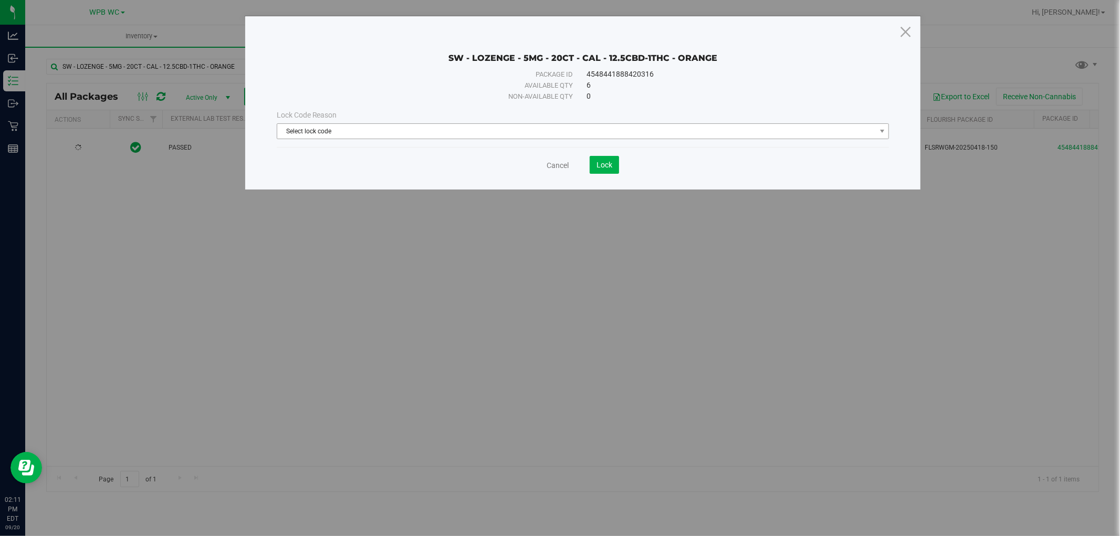
click at [333, 134] on span "Select lock code" at bounding box center [576, 131] width 599 height 15
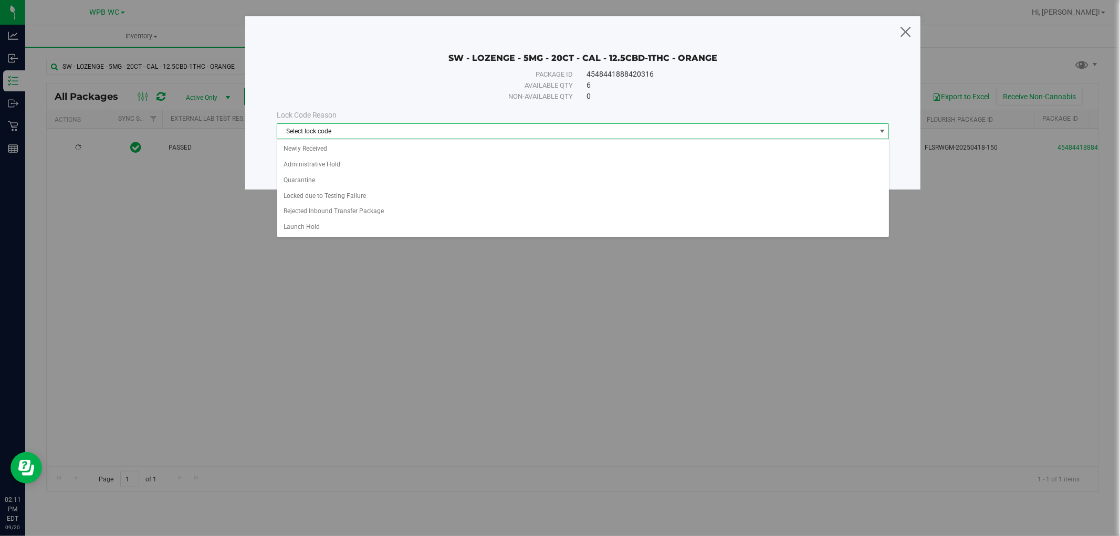
click at [904, 37] on icon at bounding box center [905, 31] width 14 height 25
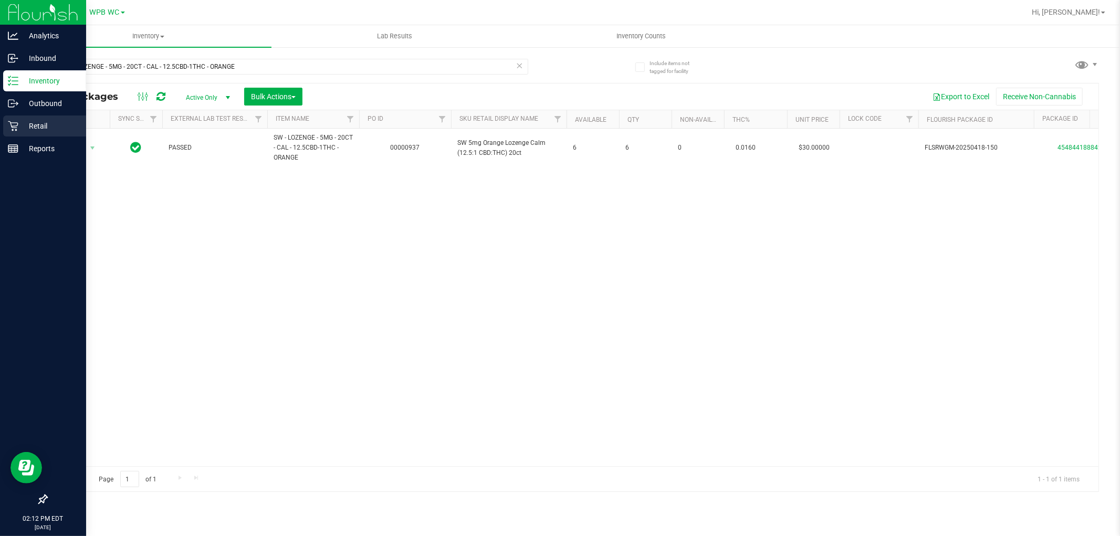
click at [12, 130] on icon at bounding box center [13, 126] width 10 height 10
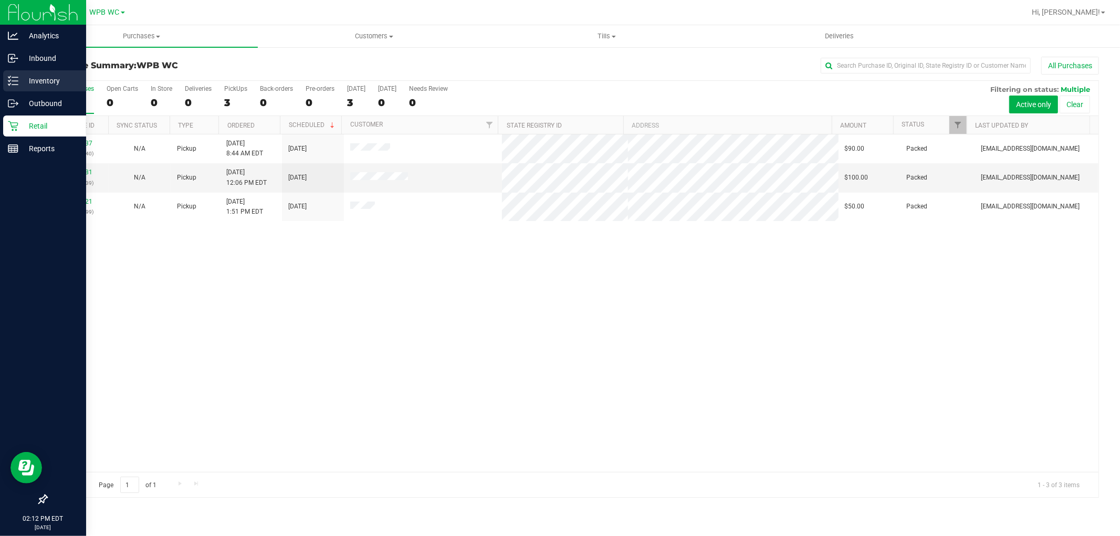
click at [43, 77] on p "Inventory" at bounding box center [49, 81] width 63 height 13
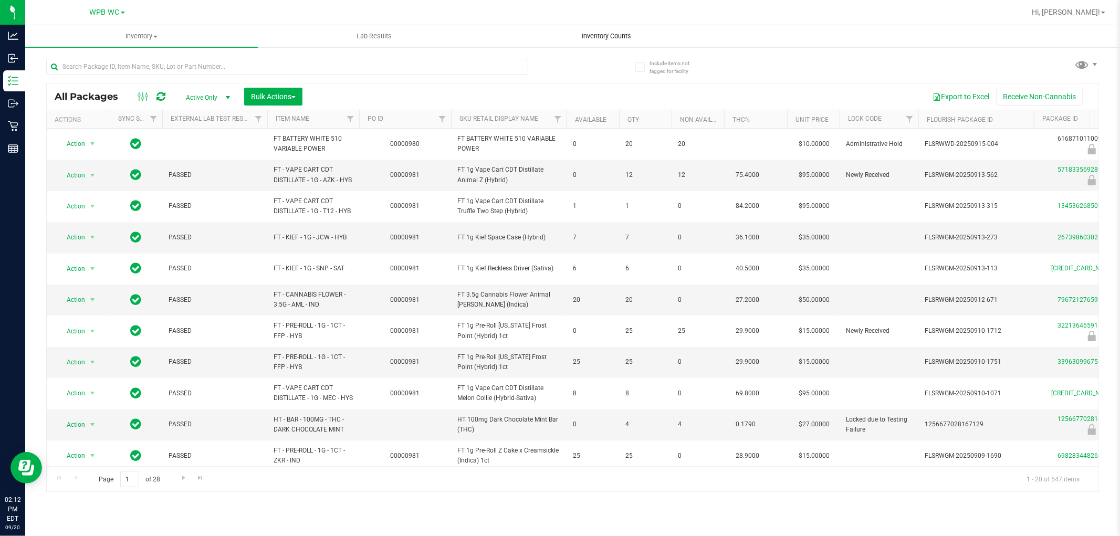
click at [590, 36] on span "Inventory Counts" at bounding box center [607, 36] width 78 height 9
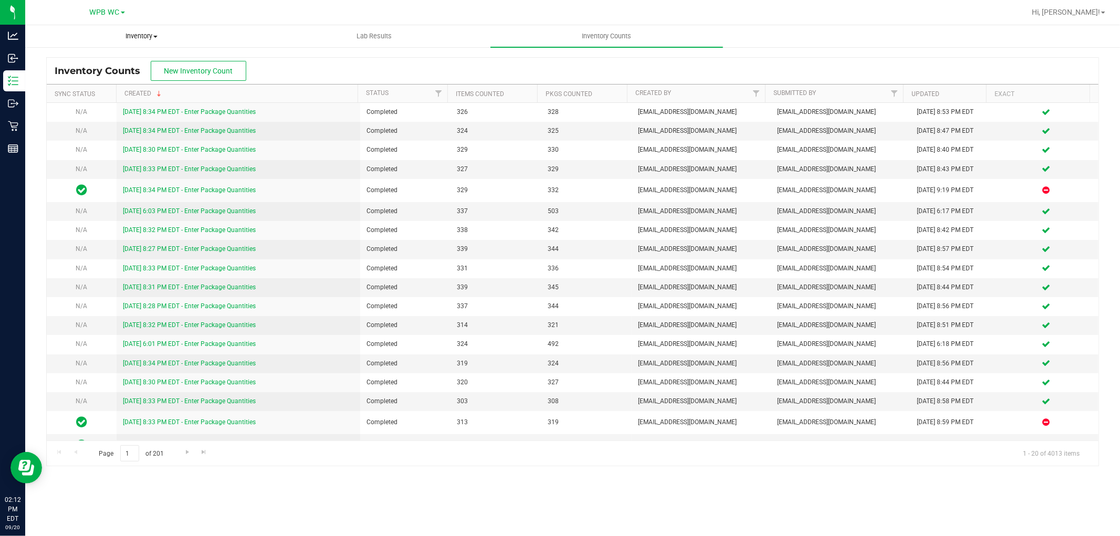
click at [138, 36] on span "Inventory" at bounding box center [142, 36] width 232 height 9
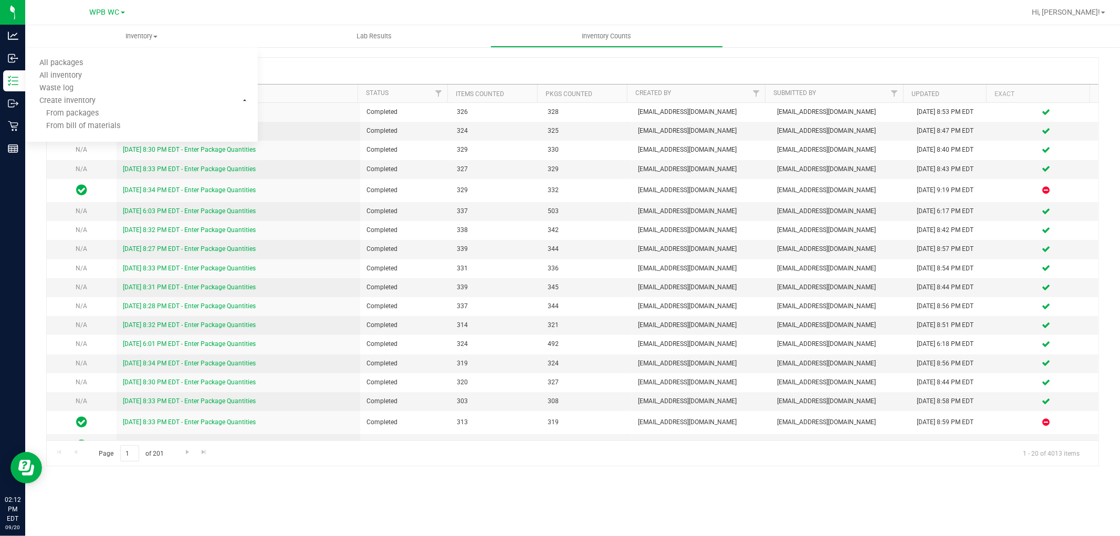
click at [324, 60] on div "Inventory Counts New Inventory Count" at bounding box center [573, 71] width 1052 height 26
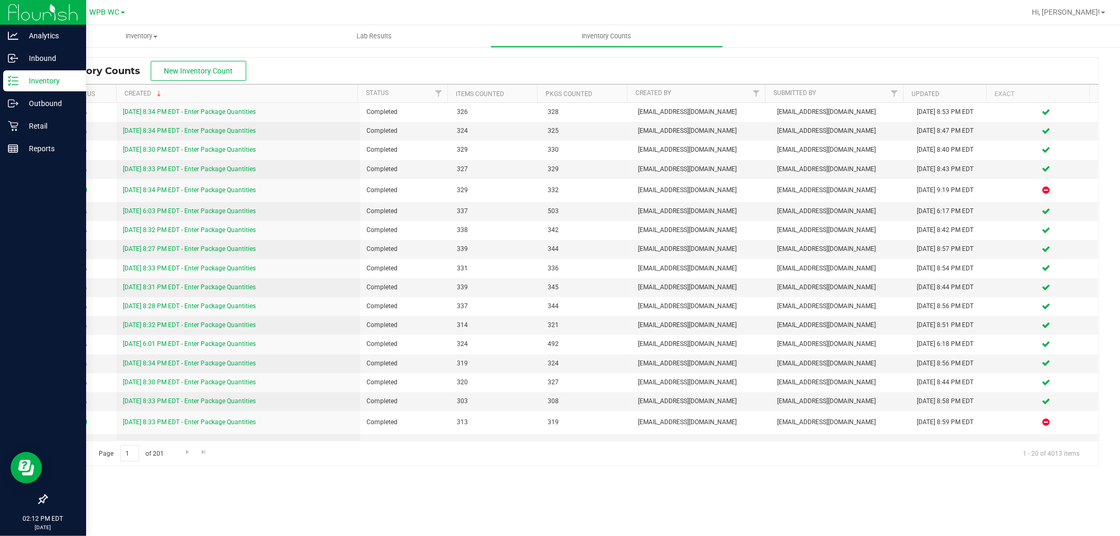
click at [16, 79] on icon at bounding box center [13, 81] width 11 height 11
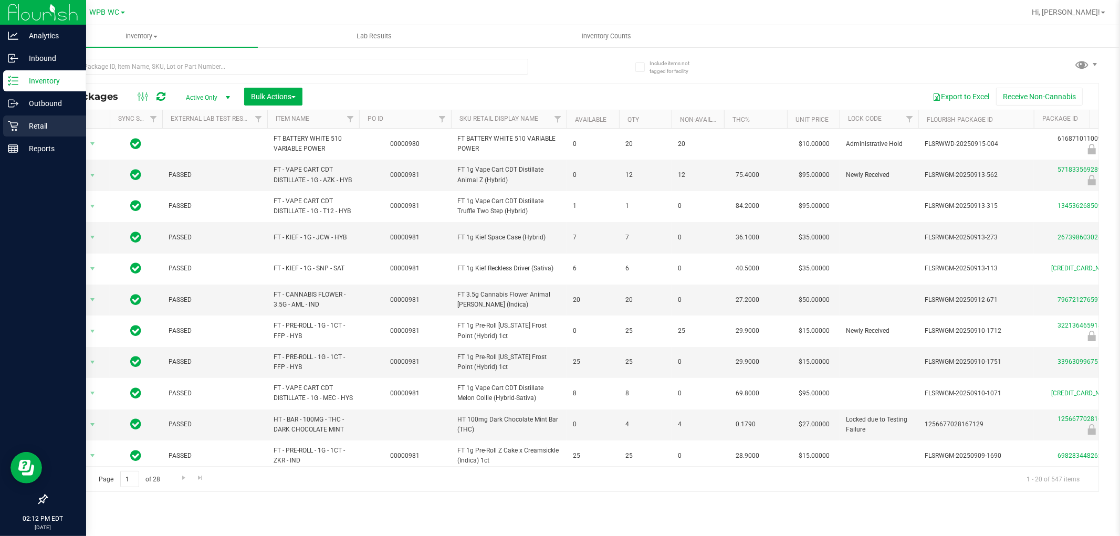
click at [39, 127] on p "Retail" at bounding box center [49, 126] width 63 height 13
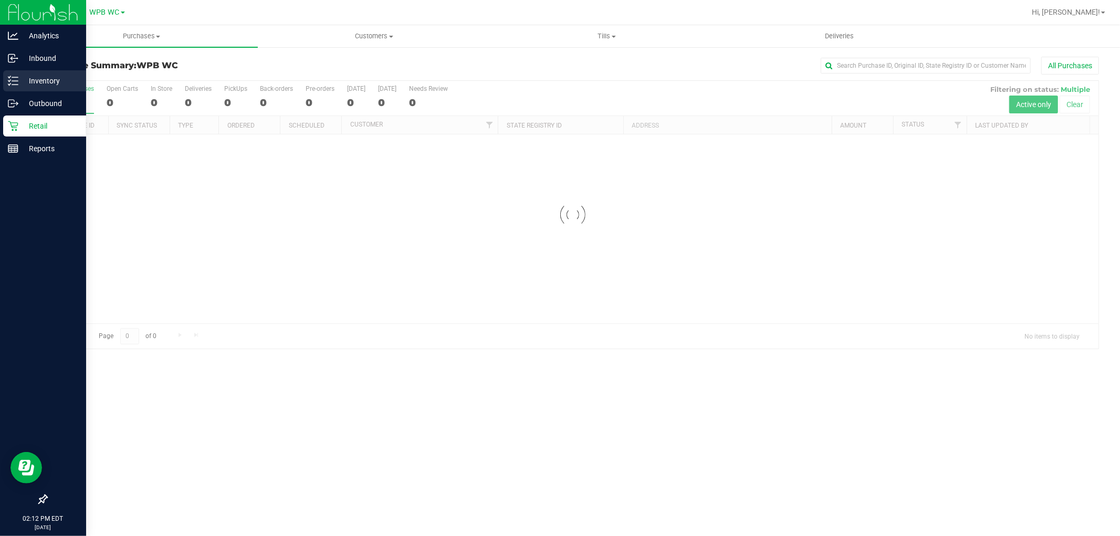
click at [38, 80] on p "Inventory" at bounding box center [49, 81] width 63 height 13
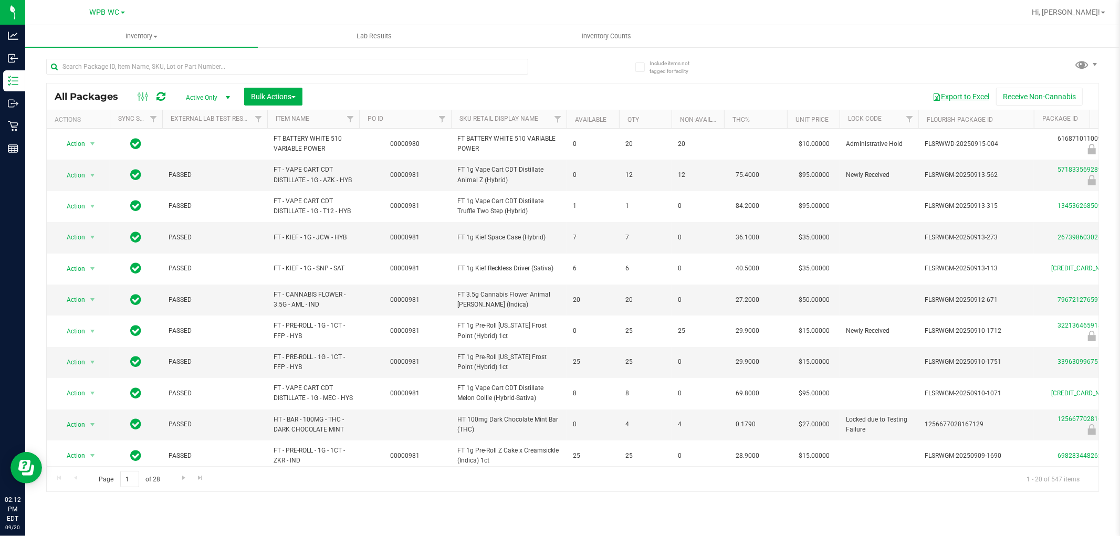
click at [956, 98] on button "Export to Excel" at bounding box center [961, 97] width 70 height 18
click at [579, 37] on span "Inventory Counts" at bounding box center [607, 36] width 78 height 9
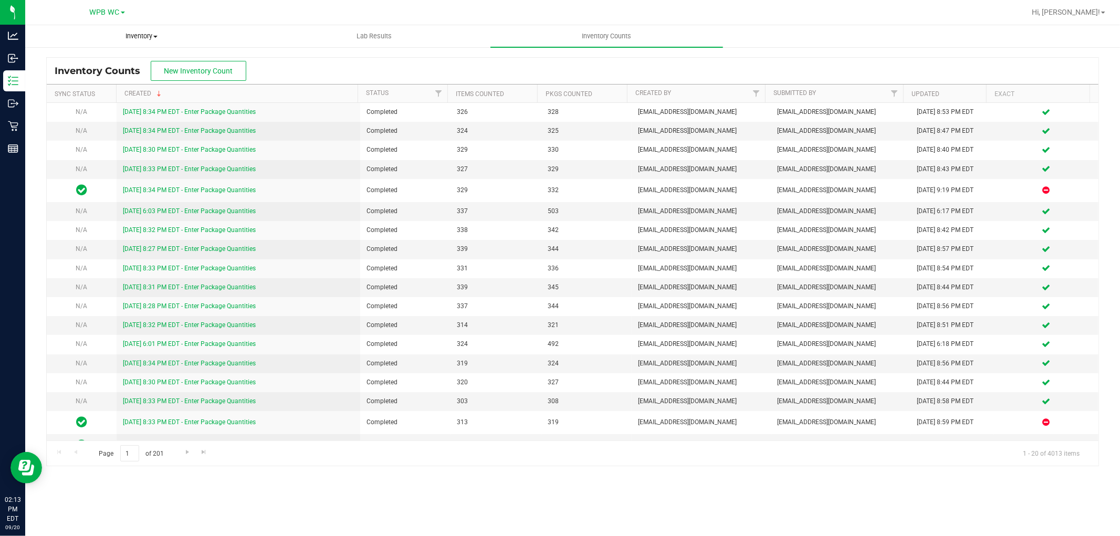
click at [155, 39] on span "Inventory" at bounding box center [142, 36] width 232 height 9
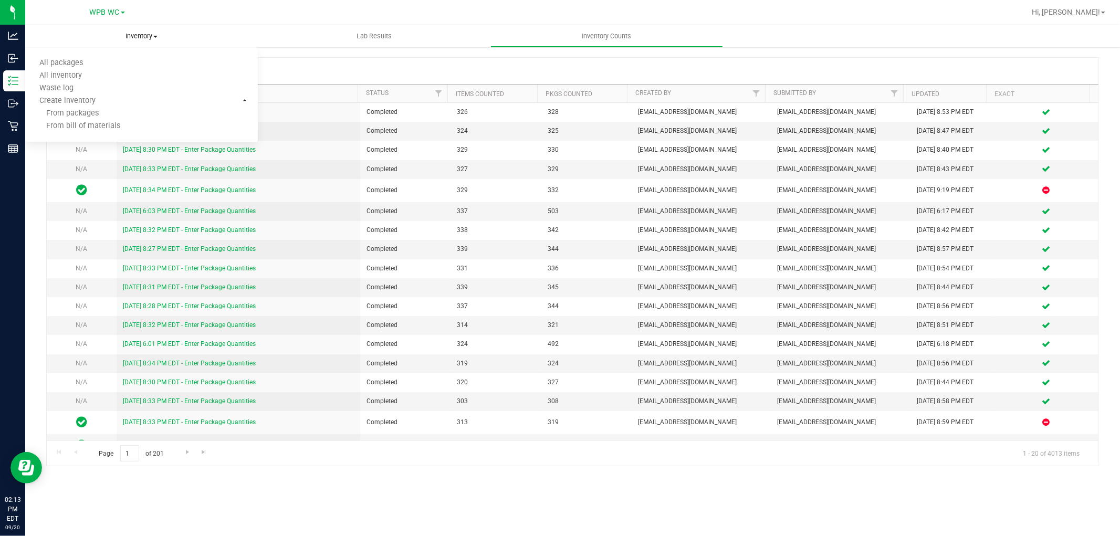
click at [121, 38] on span "Inventory" at bounding box center [141, 36] width 233 height 9
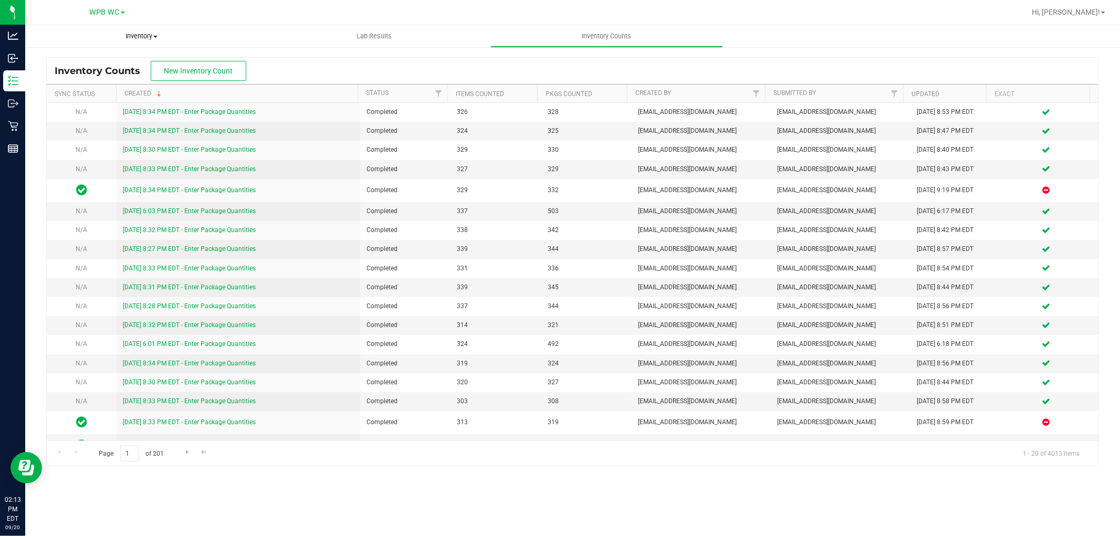
click at [144, 38] on span "Inventory" at bounding box center [141, 36] width 233 height 9
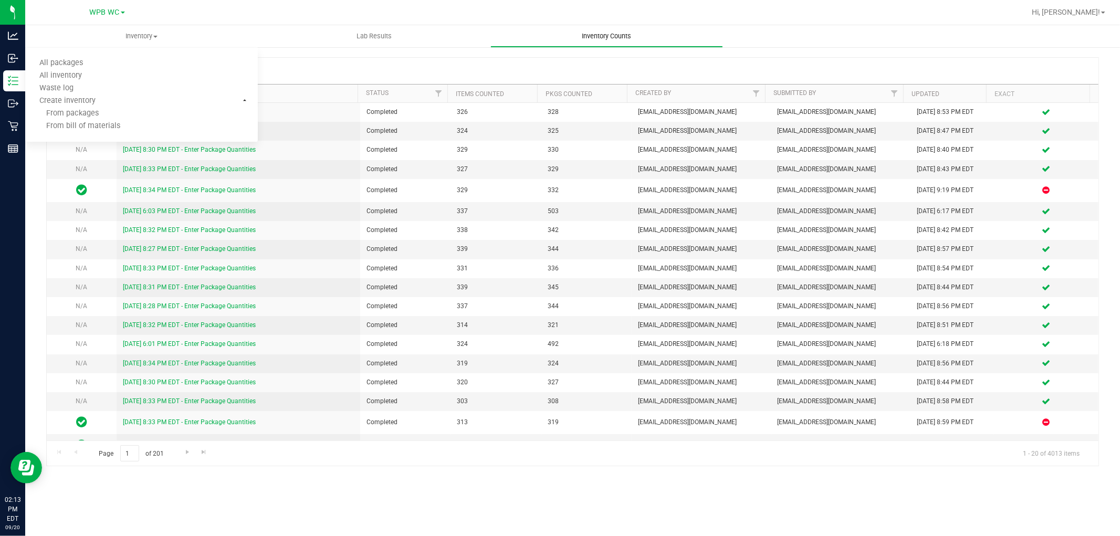
click at [632, 33] on span "Inventory Counts" at bounding box center [607, 36] width 78 height 9
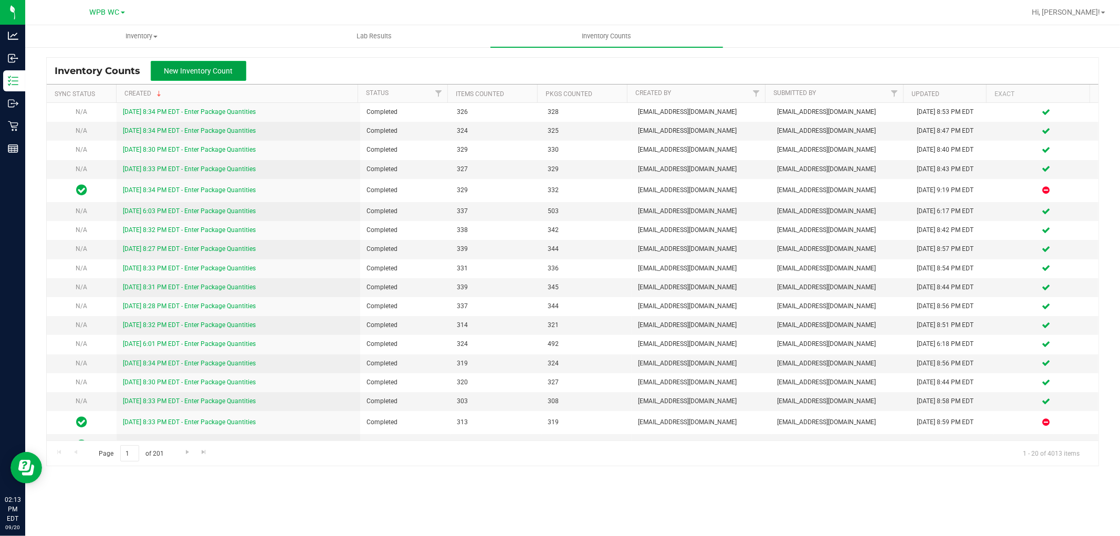
click at [202, 75] on button "New Inventory Count" at bounding box center [199, 71] width 96 height 20
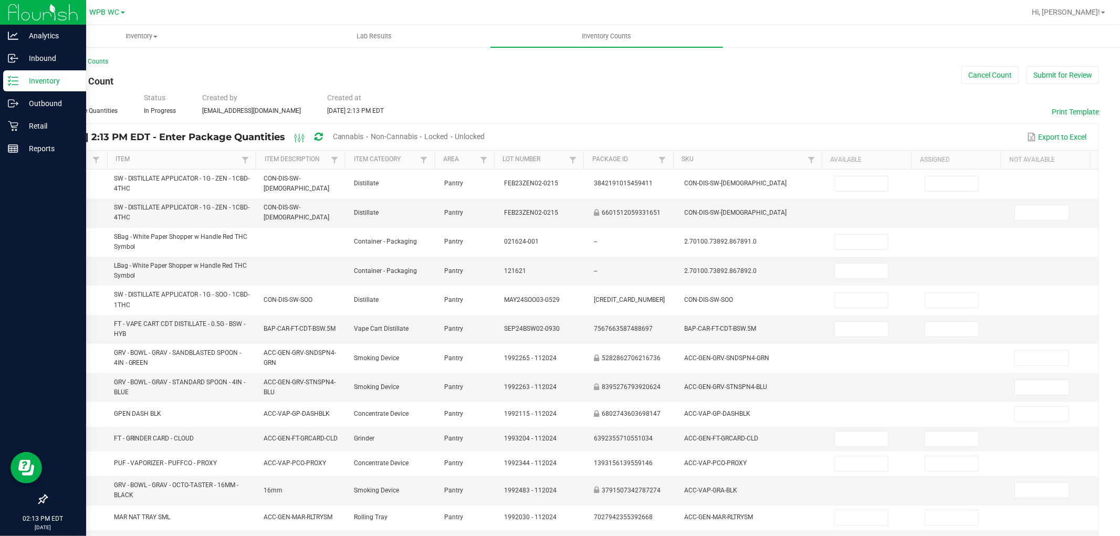
click at [39, 81] on p "Inventory" at bounding box center [49, 81] width 63 height 13
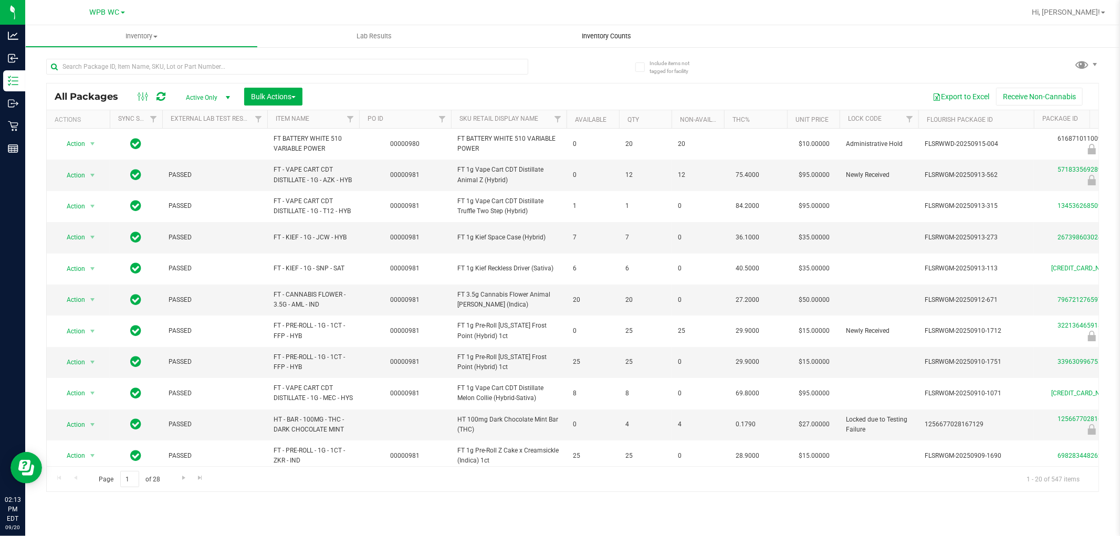
click at [585, 43] on uib-tab-heading "Inventory Counts" at bounding box center [606, 36] width 233 height 22
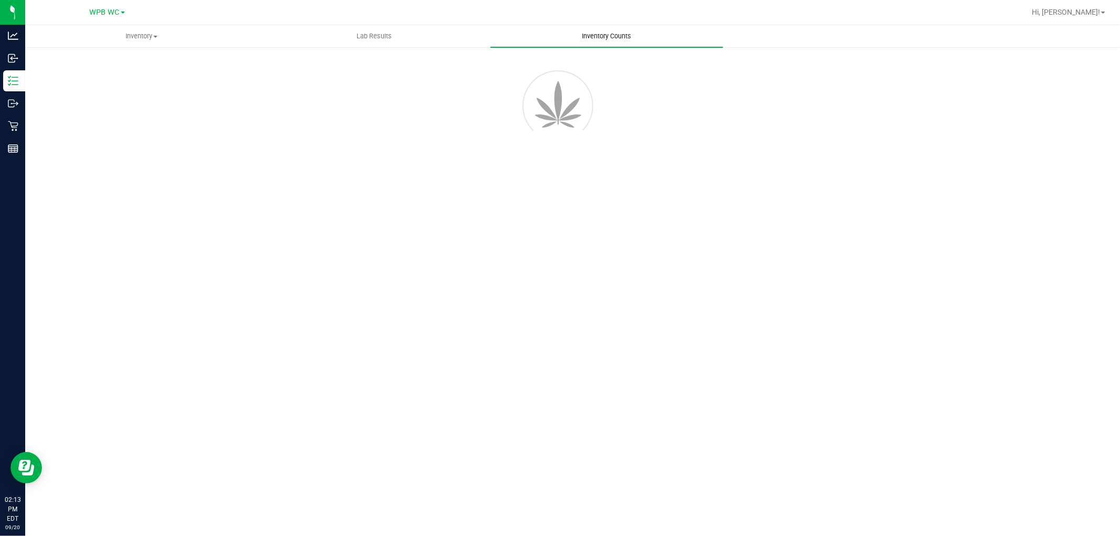
click at [589, 34] on span "Inventory Counts" at bounding box center [607, 36] width 78 height 9
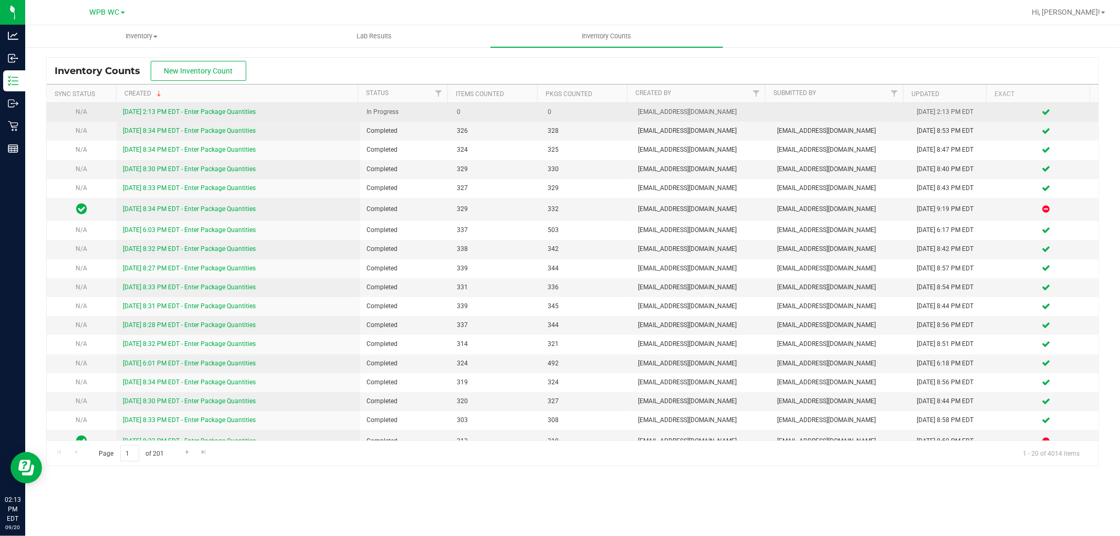
click at [238, 108] on link "[DATE] 2:13 PM EDT - Enter Package Quantities" at bounding box center [189, 111] width 133 height 7
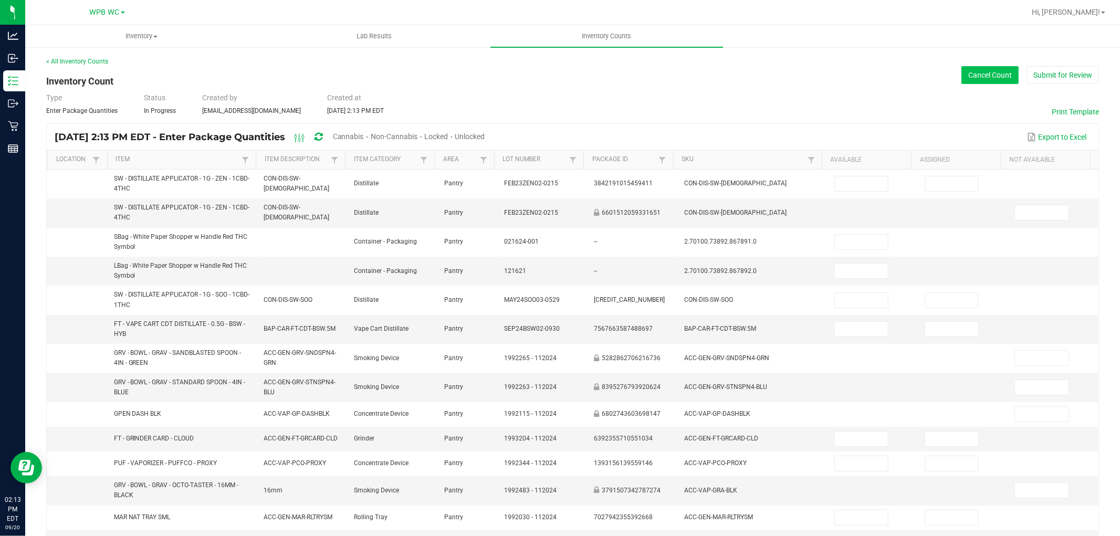
click at [973, 67] on button "Cancel Count" at bounding box center [989, 75] width 57 height 18
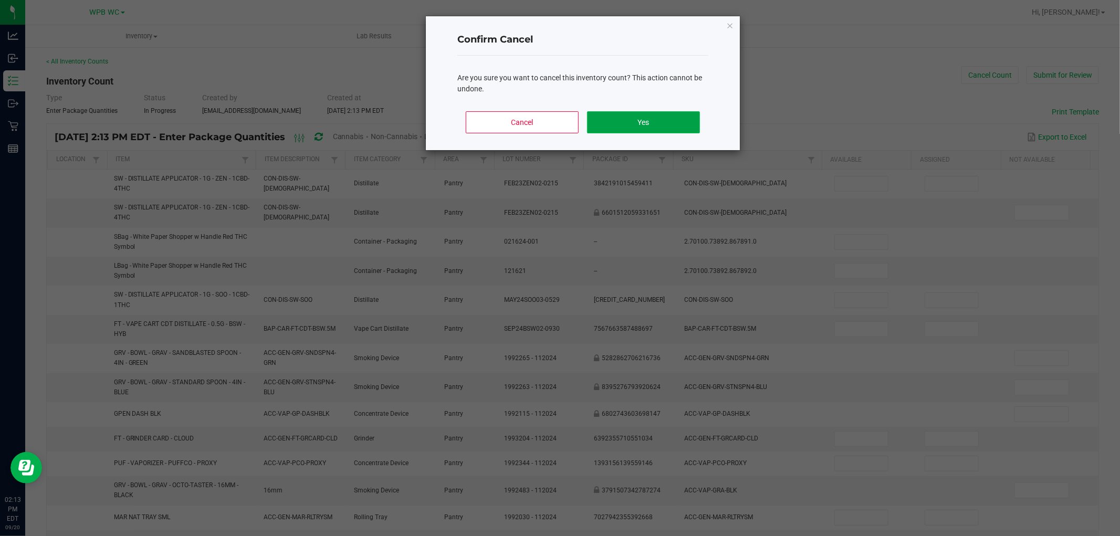
click at [618, 117] on button "Yes" at bounding box center [643, 122] width 113 height 22
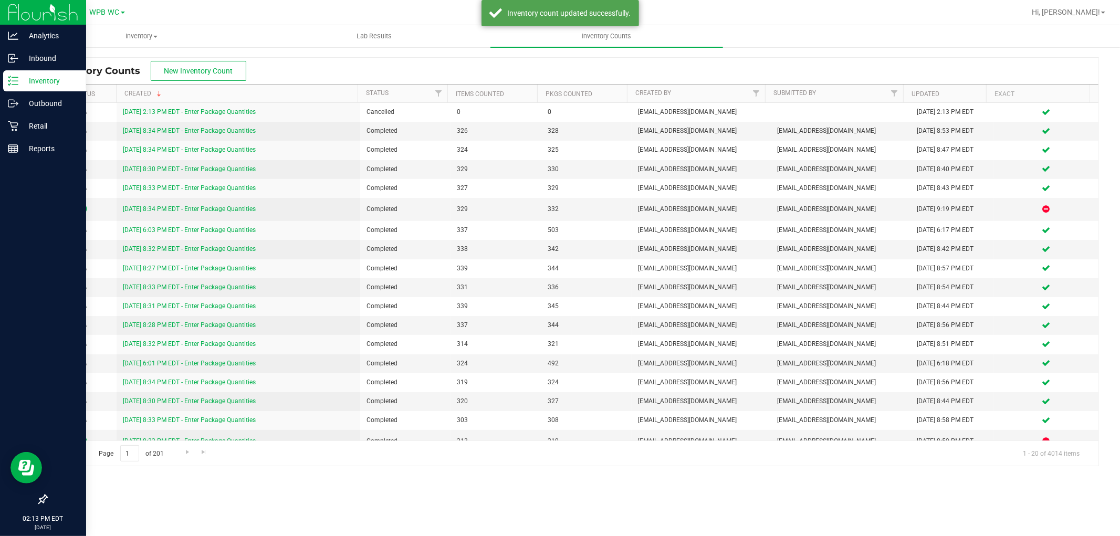
click at [38, 76] on p "Inventory" at bounding box center [49, 81] width 63 height 13
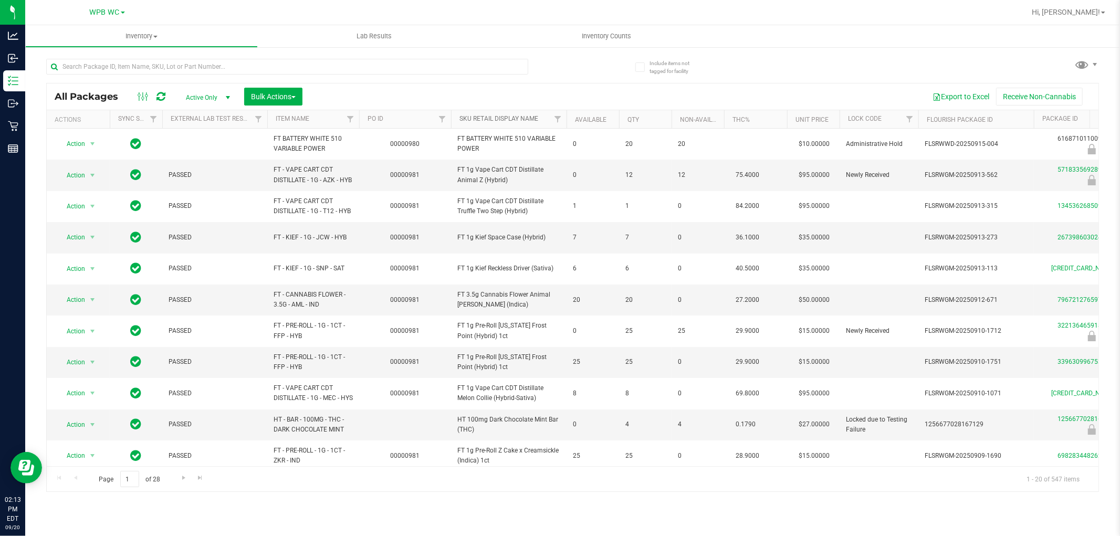
click at [526, 115] on link "Sku Retail Display Name" at bounding box center [498, 118] width 79 height 7
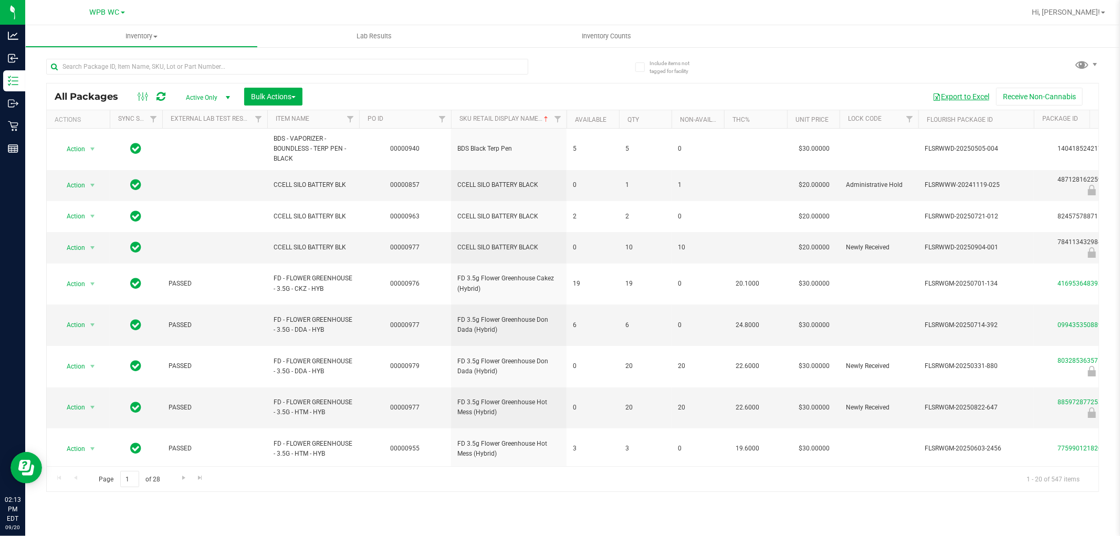
click at [954, 96] on button "Export to Excel" at bounding box center [961, 97] width 70 height 18
